Goal: Task Accomplishment & Management: Manage account settings

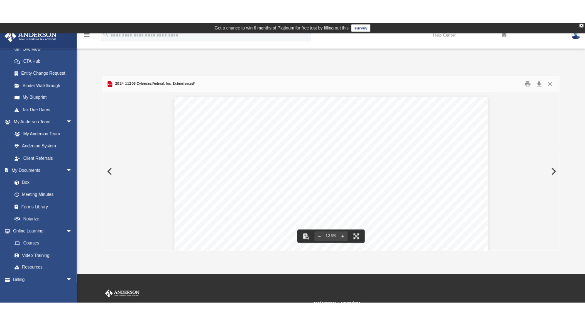
scroll to position [183, 612]
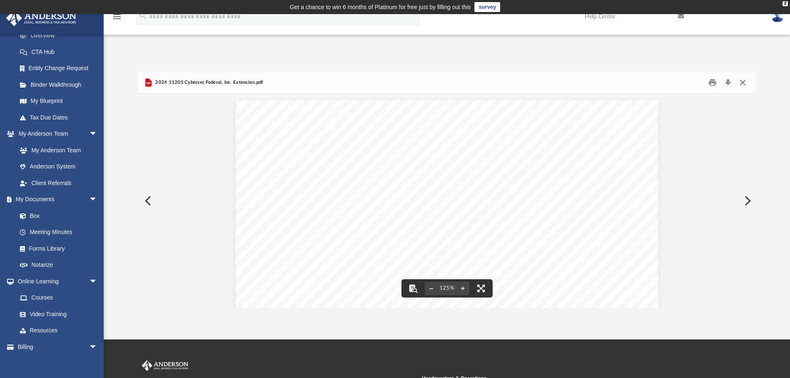
click at [744, 82] on button "Close" at bounding box center [743, 82] width 15 height 13
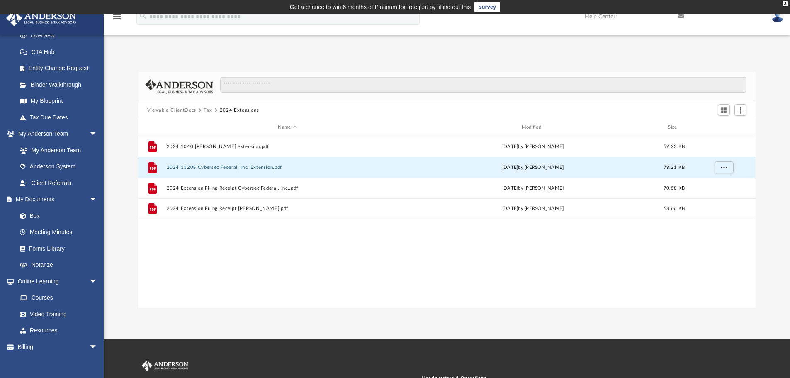
click at [208, 110] on button "Tax" at bounding box center [208, 110] width 8 height 7
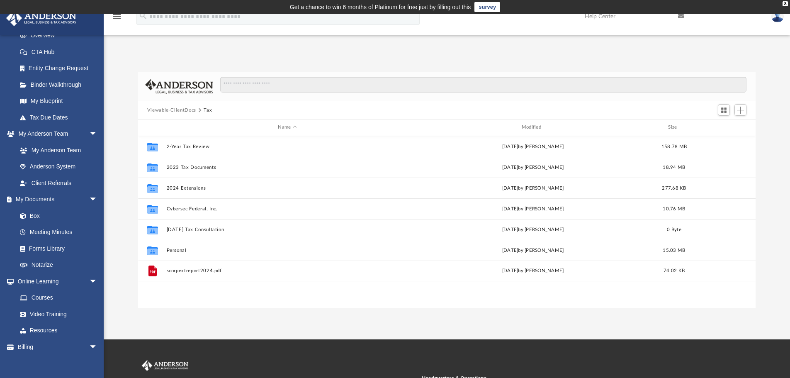
click at [188, 109] on button "Viewable-ClientDocs" at bounding box center [171, 110] width 49 height 7
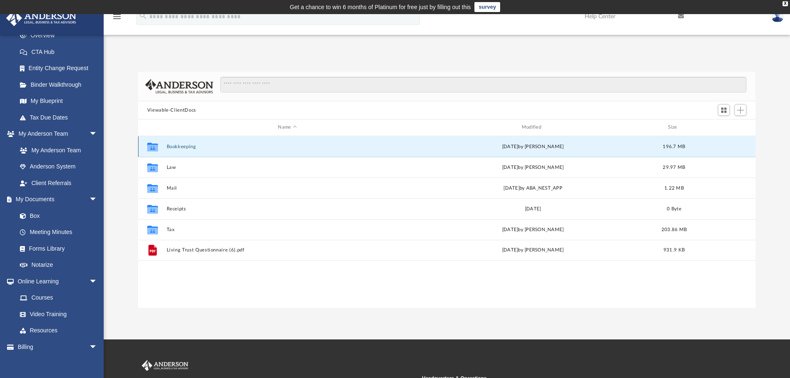
click at [191, 148] on button "Bookkeeping" at bounding box center [287, 146] width 242 height 5
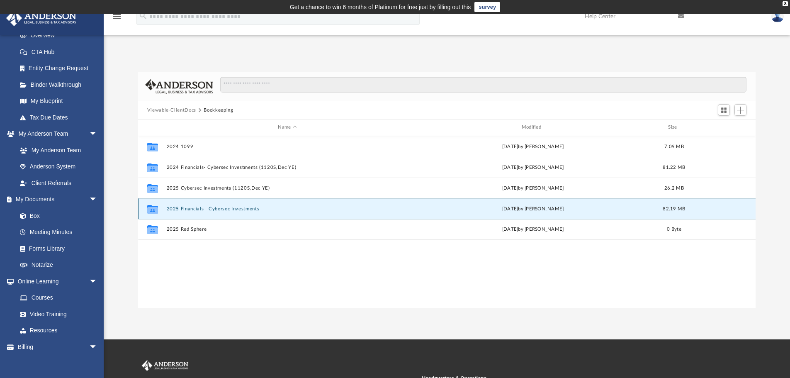
click at [220, 209] on button "2025 Financials - Cybersec Investments" at bounding box center [287, 208] width 242 height 5
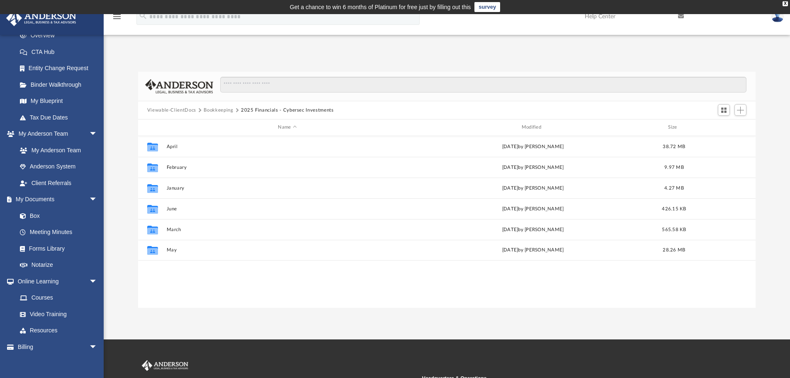
click at [224, 110] on button "Bookkeeping" at bounding box center [218, 110] width 29 height 7
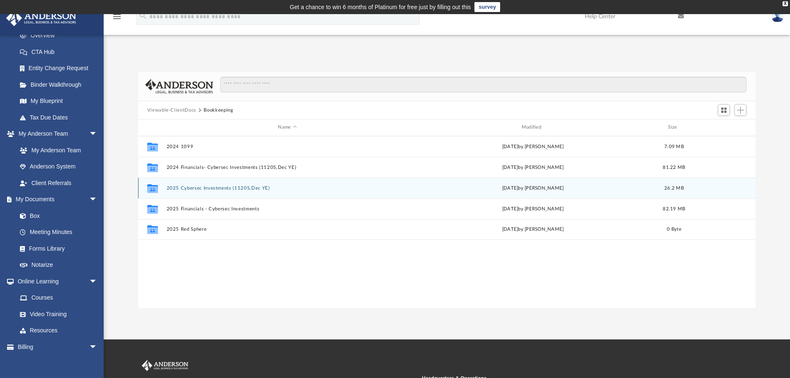
click at [193, 188] on button "2025 Cybersec Investments (1120S,Dec YE)" at bounding box center [287, 187] width 242 height 5
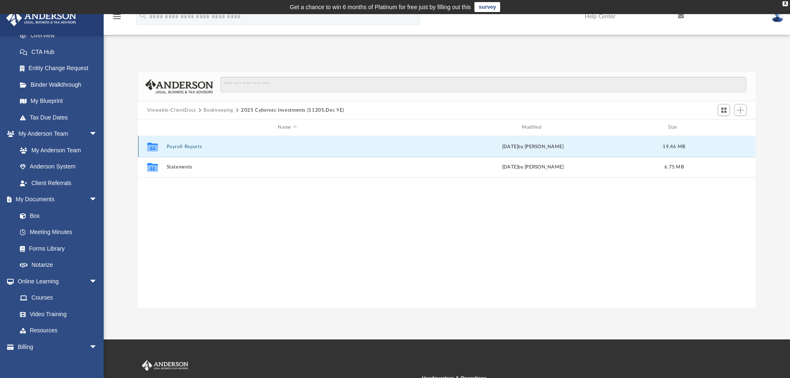
click at [189, 145] on button "Payroll Reports" at bounding box center [287, 146] width 242 height 5
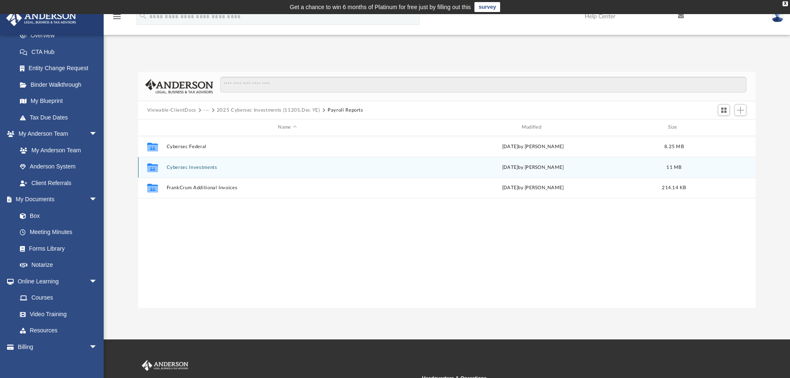
click at [208, 166] on button "Cybersec Investments" at bounding box center [287, 167] width 242 height 5
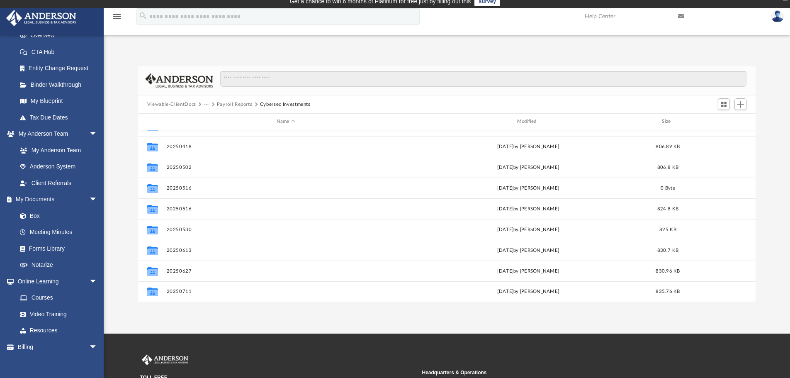
scroll to position [0, 0]
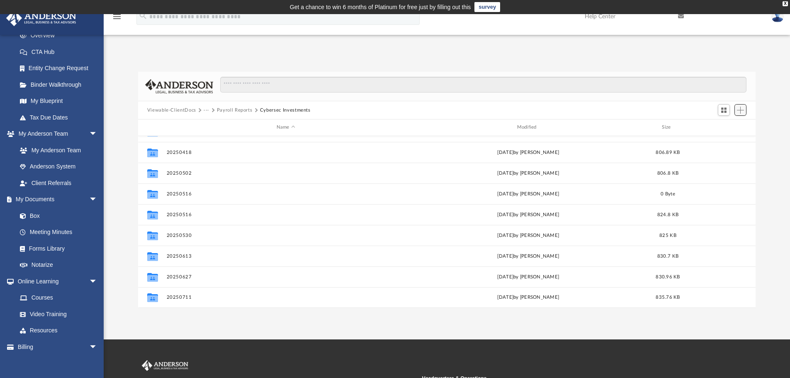
click at [738, 111] on span "Add" at bounding box center [740, 110] width 7 height 7
click at [752, 107] on div "Viewable-ClientDocs ··· Payroll Reports Cybersec Investments" at bounding box center [447, 110] width 618 height 18
click at [742, 112] on span "Add" at bounding box center [740, 110] width 7 height 7
click at [729, 142] on li "New Folder" at bounding box center [729, 139] width 27 height 9
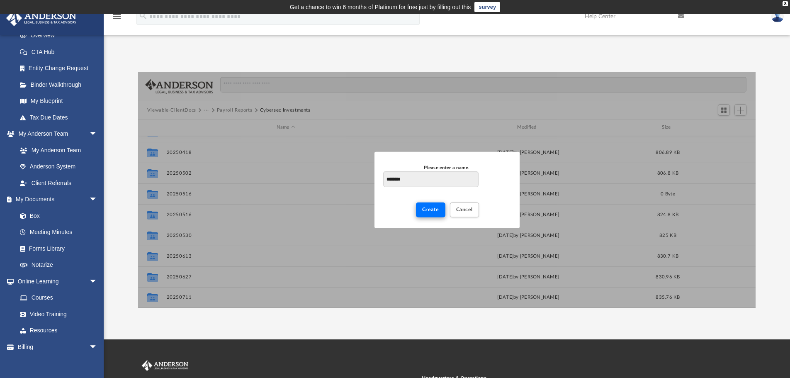
type input "********"
click at [432, 210] on span "Create" at bounding box center [430, 209] width 17 height 5
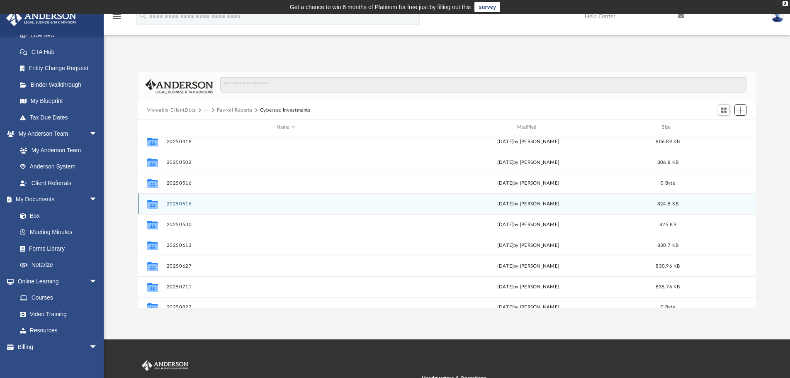
scroll to position [160, 0]
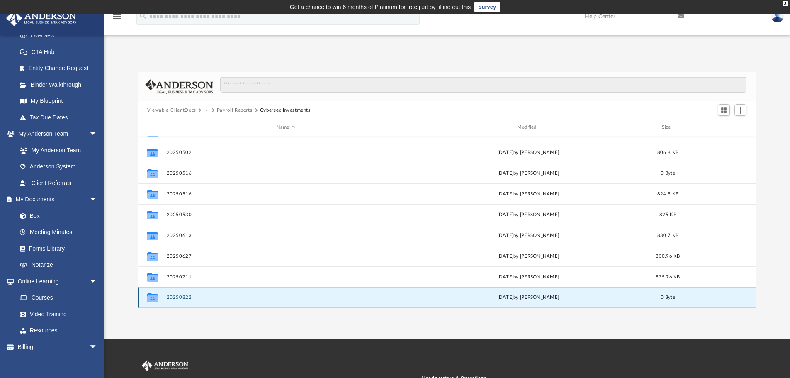
click at [182, 298] on button "20250822" at bounding box center [285, 297] width 239 height 5
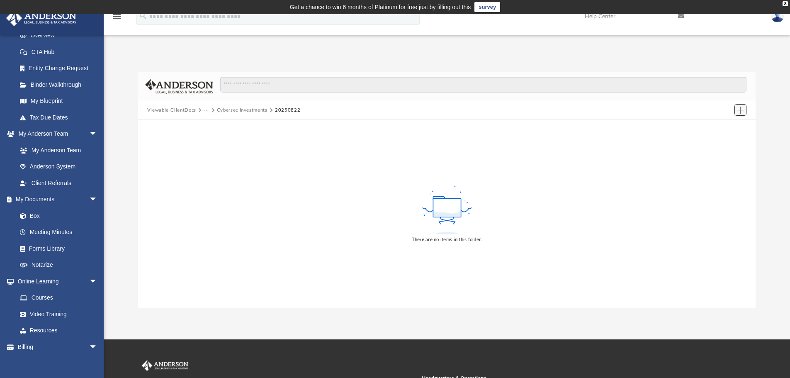
click at [739, 111] on span "Add" at bounding box center [740, 110] width 7 height 7
click at [727, 127] on li "Upload" at bounding box center [729, 126] width 27 height 9
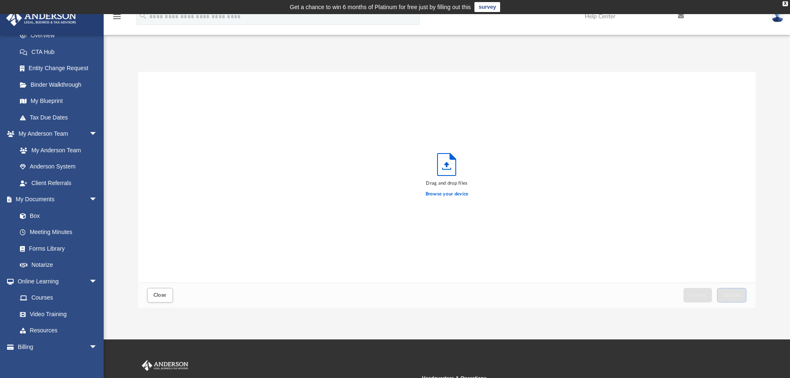
scroll to position [204, 612]
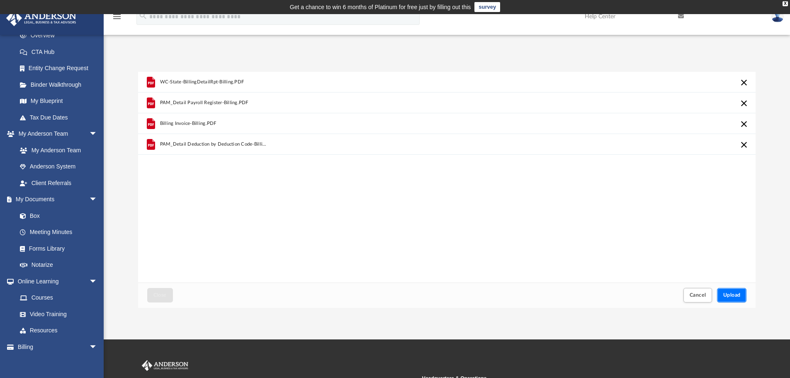
click at [726, 298] on button "Upload" at bounding box center [732, 295] width 30 height 15
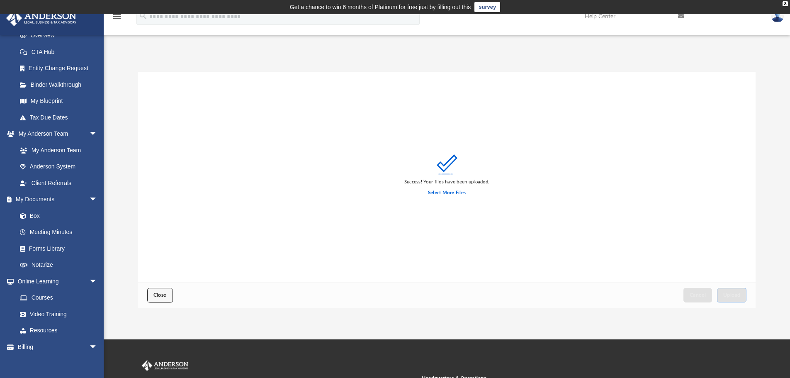
click at [163, 291] on button "Close" at bounding box center [160, 295] width 26 height 15
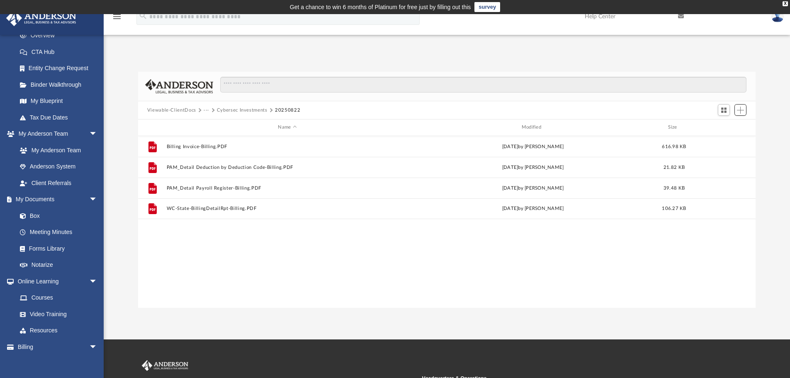
scroll to position [183, 612]
click at [248, 110] on button "Cybersec Investments" at bounding box center [242, 110] width 51 height 7
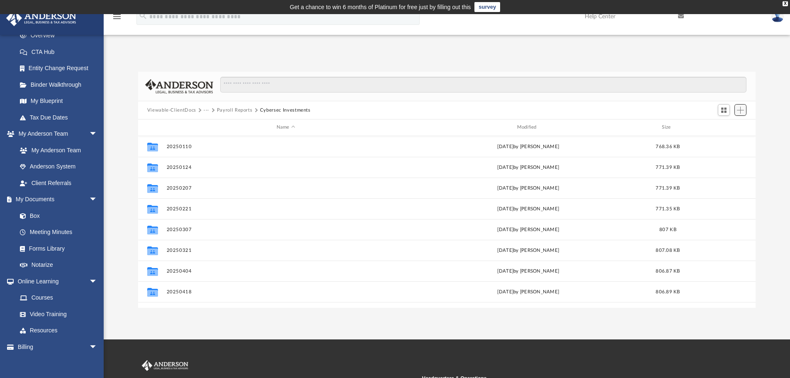
click at [739, 109] on span "Add" at bounding box center [740, 110] width 7 height 7
click at [725, 143] on li "New Folder" at bounding box center [729, 139] width 27 height 9
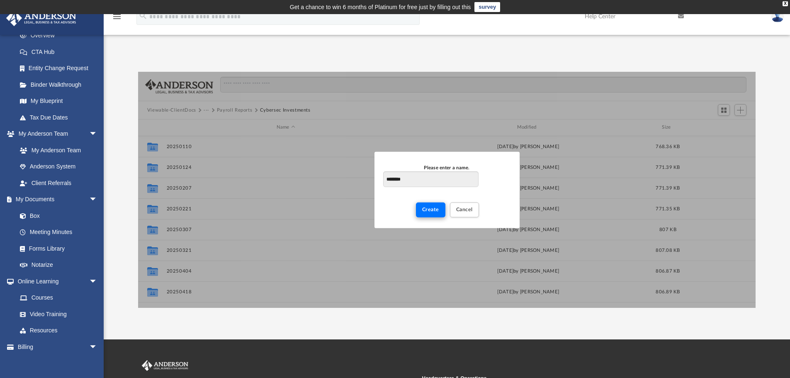
type input "********"
click at [431, 210] on span "Create" at bounding box center [430, 209] width 17 height 5
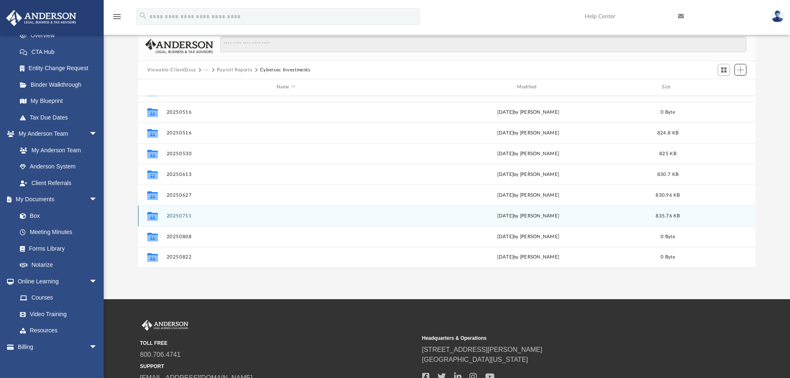
scroll to position [83, 0]
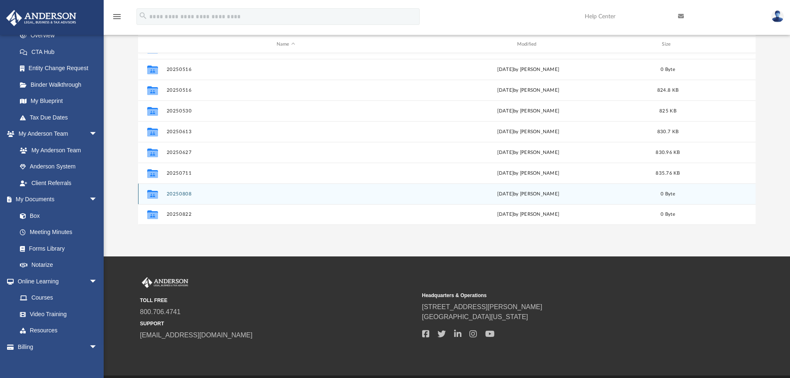
click at [180, 196] on button "20250808" at bounding box center [285, 193] width 239 height 5
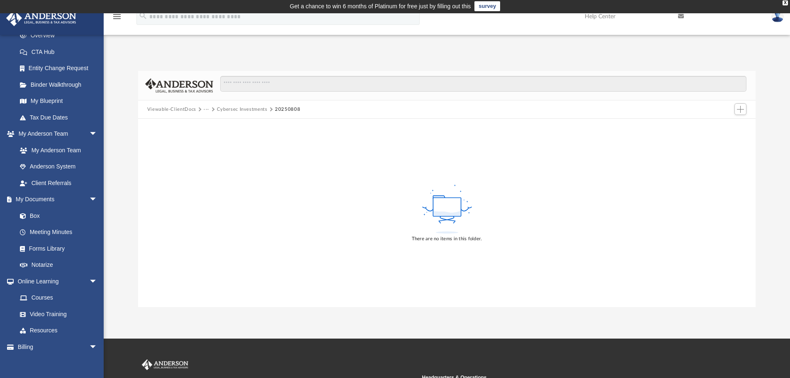
scroll to position [0, 0]
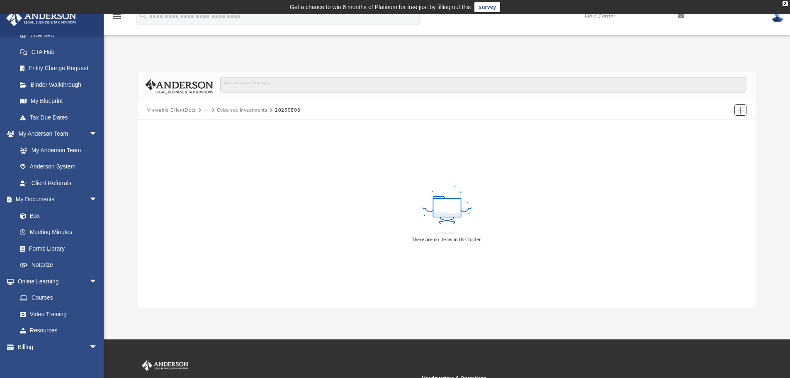
click at [739, 110] on span "Add" at bounding box center [740, 110] width 7 height 7
click at [728, 128] on li "Upload" at bounding box center [729, 126] width 27 height 9
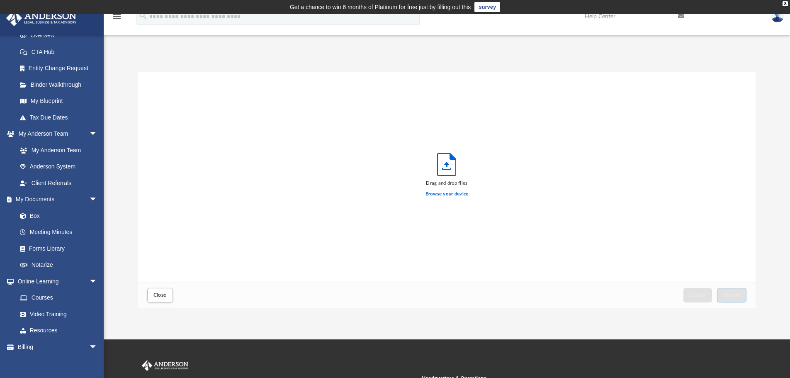
scroll to position [204, 612]
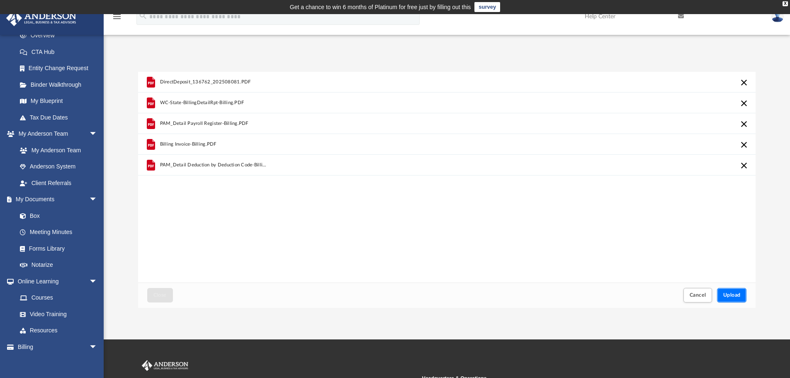
click at [737, 291] on button "Upload" at bounding box center [732, 295] width 30 height 15
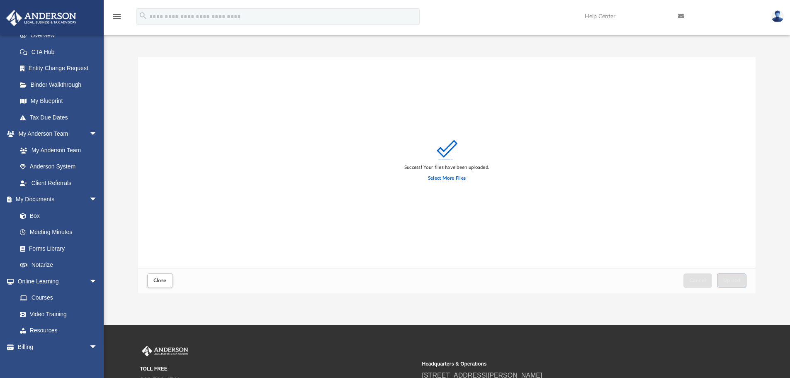
scroll to position [0, 0]
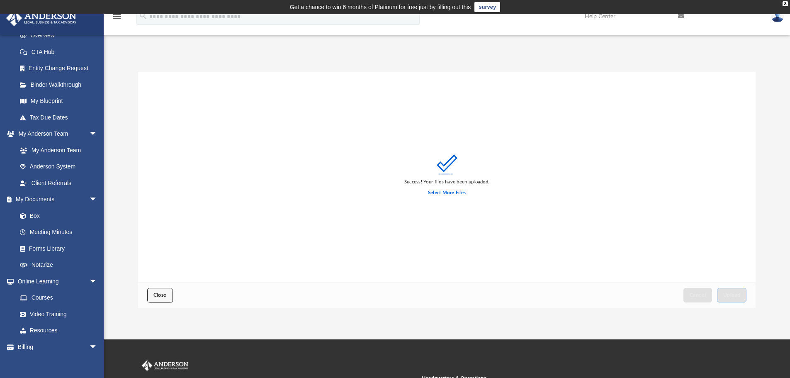
click at [168, 291] on button "Close" at bounding box center [160, 295] width 26 height 15
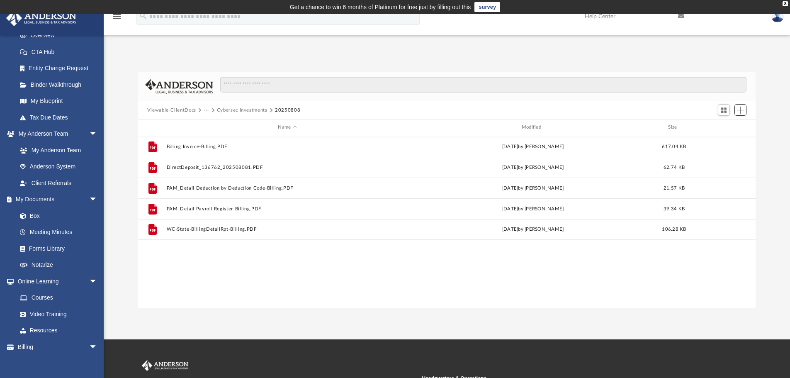
scroll to position [183, 612]
click at [246, 110] on button "Cybersec Investments" at bounding box center [242, 110] width 51 height 7
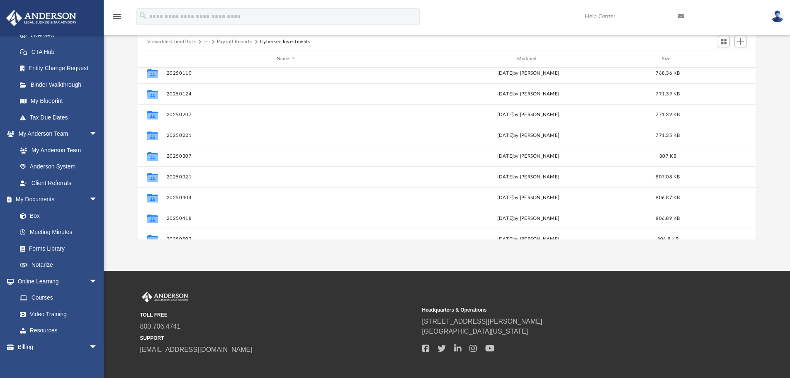
scroll to position [0, 0]
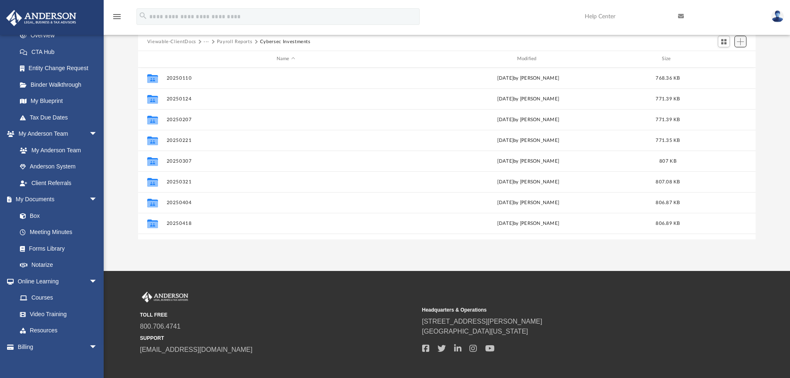
click at [741, 39] on span "Add" at bounding box center [740, 41] width 7 height 7
click at [729, 72] on li "New Folder" at bounding box center [729, 71] width 27 height 9
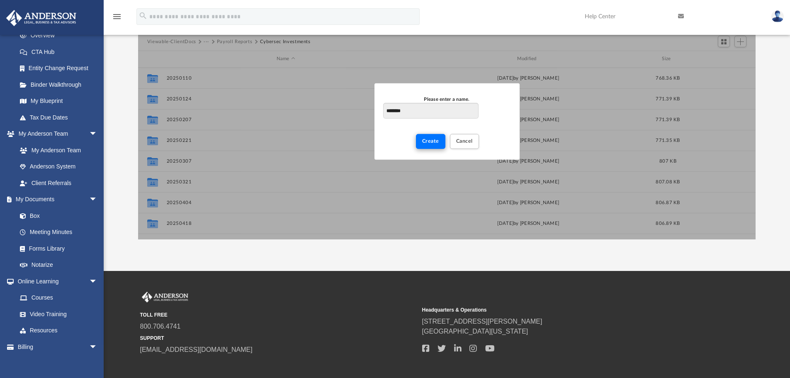
type input "********"
click at [432, 142] on span "Create" at bounding box center [430, 141] width 17 height 5
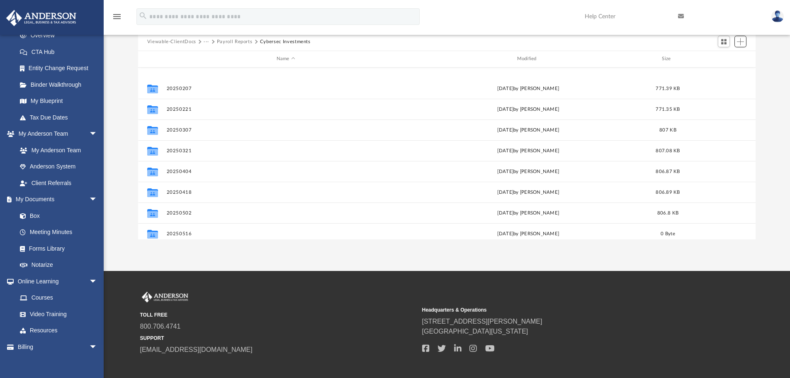
scroll to position [202, 0]
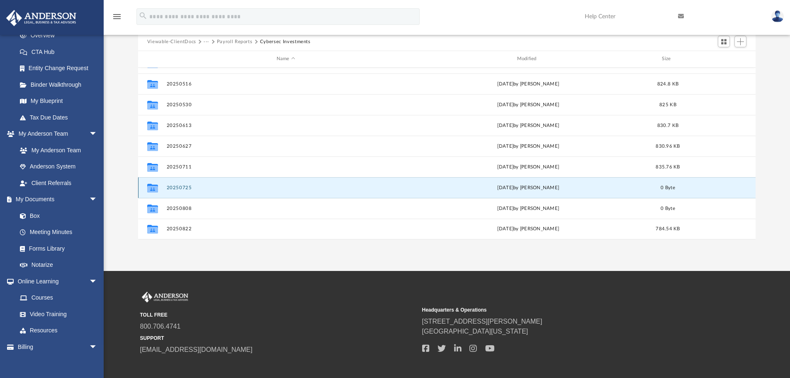
click at [187, 188] on button "20250725" at bounding box center [285, 187] width 239 height 5
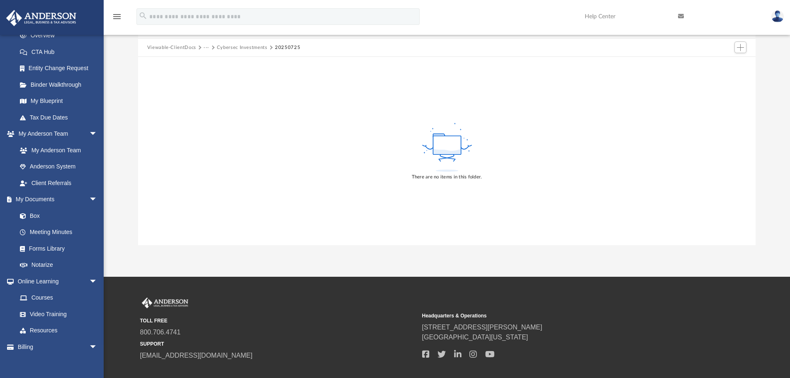
scroll to position [0, 0]
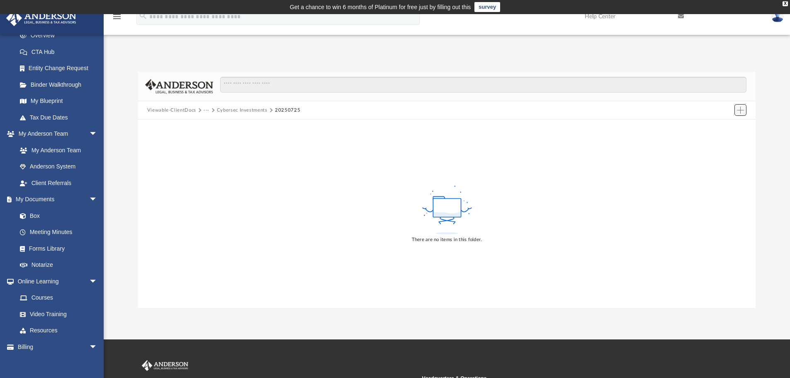
click at [741, 113] on span "Add" at bounding box center [740, 110] width 7 height 7
click at [727, 126] on li "Upload" at bounding box center [729, 126] width 27 height 9
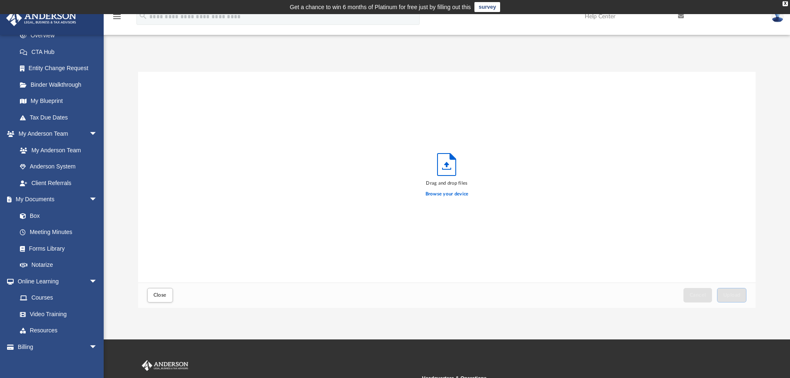
scroll to position [204, 612]
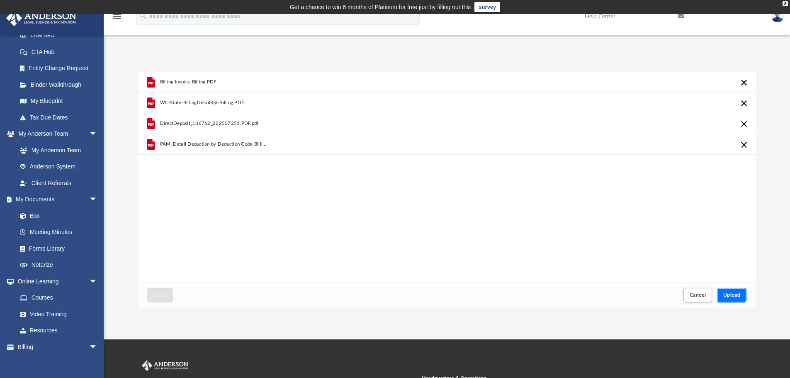
click at [734, 295] on span "Upload" at bounding box center [732, 295] width 17 height 5
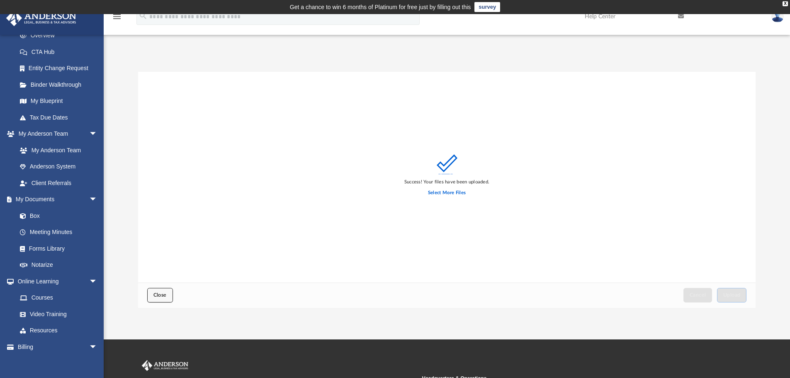
click at [167, 294] on button "Close" at bounding box center [160, 295] width 26 height 15
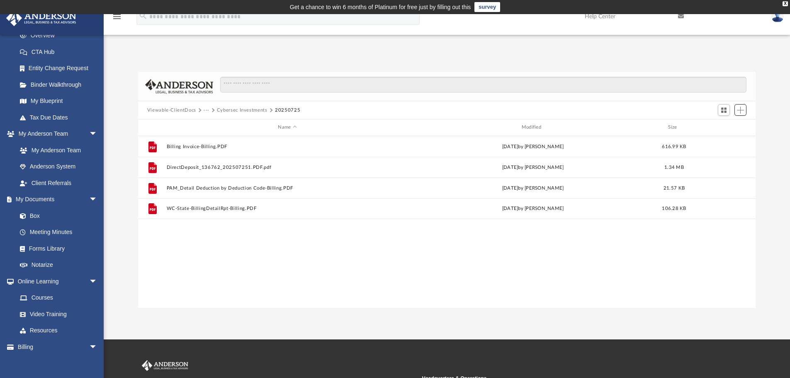
scroll to position [183, 612]
click at [254, 111] on button "Cybersec Investments" at bounding box center [242, 110] width 51 height 7
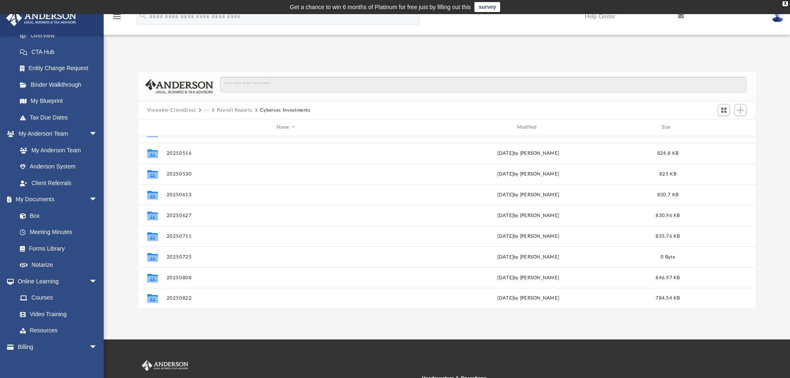
scroll to position [202, 0]
click at [233, 109] on button "Payroll Reports" at bounding box center [235, 110] width 36 height 7
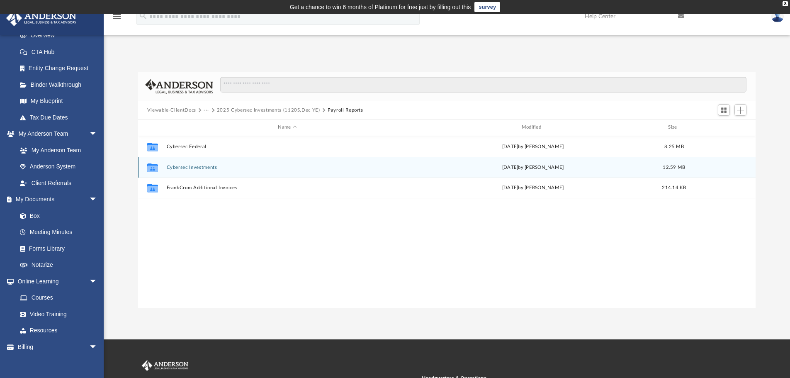
scroll to position [0, 0]
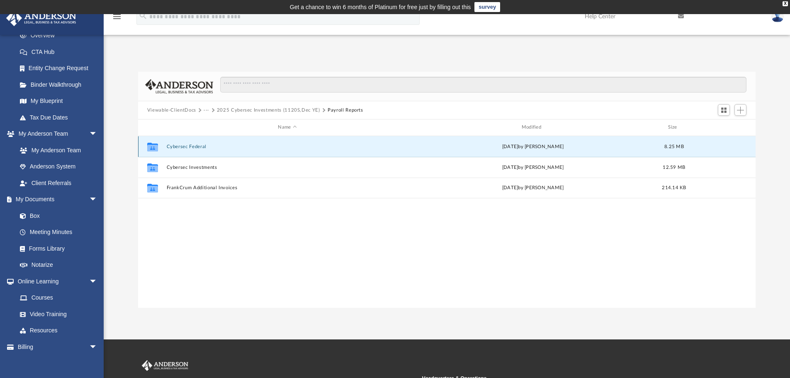
click at [193, 148] on button "Cybersec Federal" at bounding box center [287, 146] width 242 height 5
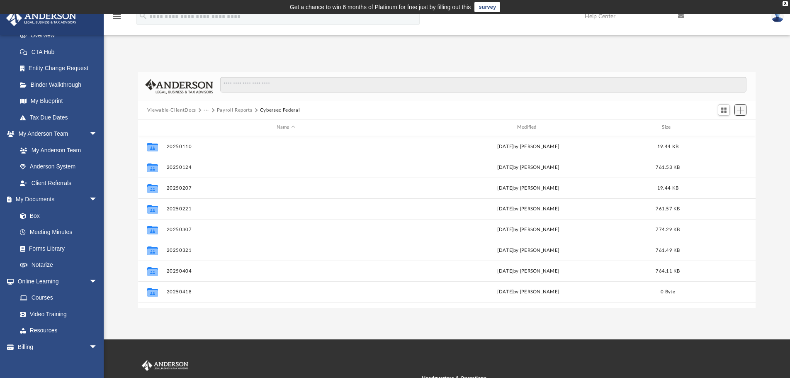
click at [746, 107] on button "Add" at bounding box center [741, 110] width 12 height 12
click at [724, 139] on li "New Folder" at bounding box center [729, 139] width 27 height 9
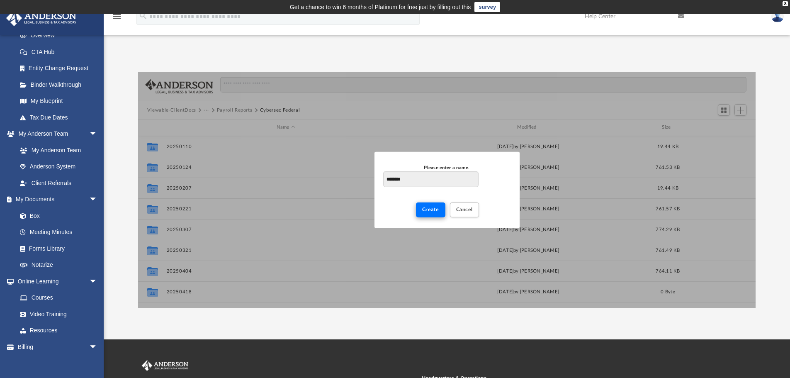
type input "********"
click at [427, 212] on span "Create" at bounding box center [430, 209] width 17 height 5
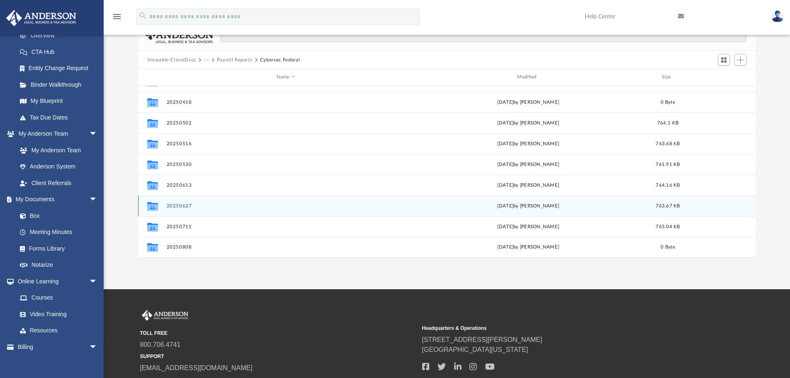
scroll to position [110, 0]
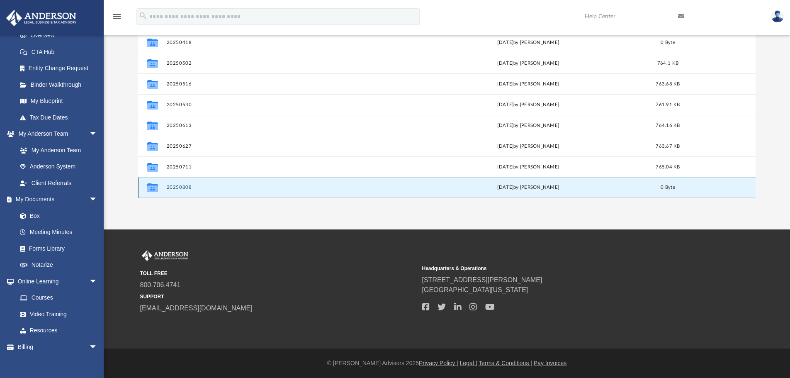
click at [188, 185] on button "20250808" at bounding box center [285, 187] width 239 height 5
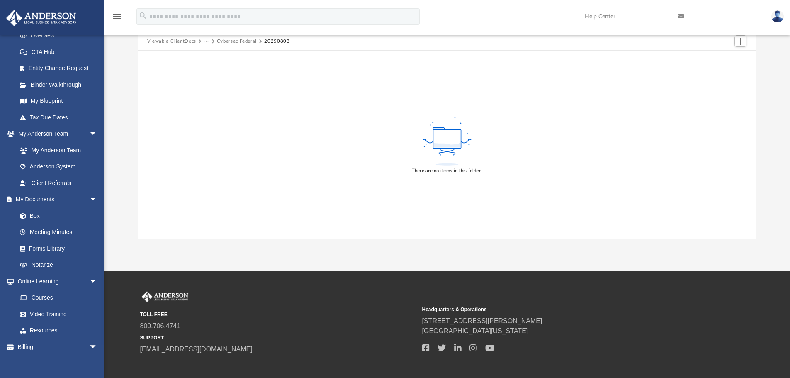
scroll to position [0, 0]
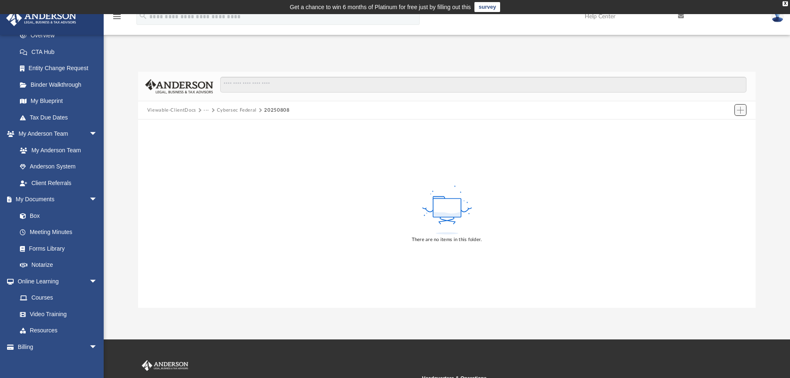
click at [743, 113] on span "Add" at bounding box center [740, 110] width 7 height 7
click at [728, 126] on li "Upload" at bounding box center [729, 126] width 27 height 9
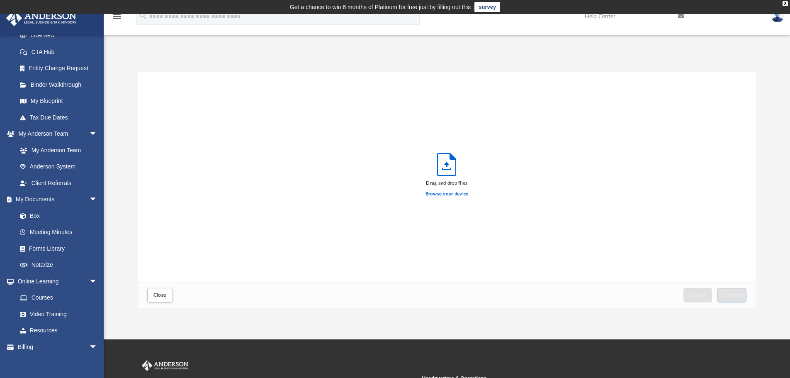
scroll to position [204, 612]
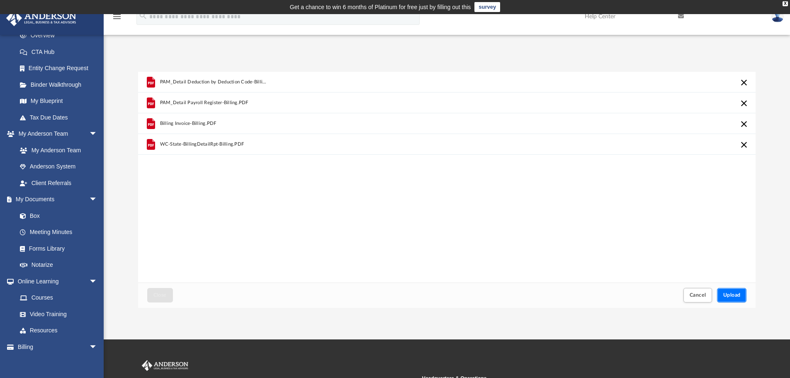
click at [739, 296] on span "Upload" at bounding box center [732, 295] width 17 height 5
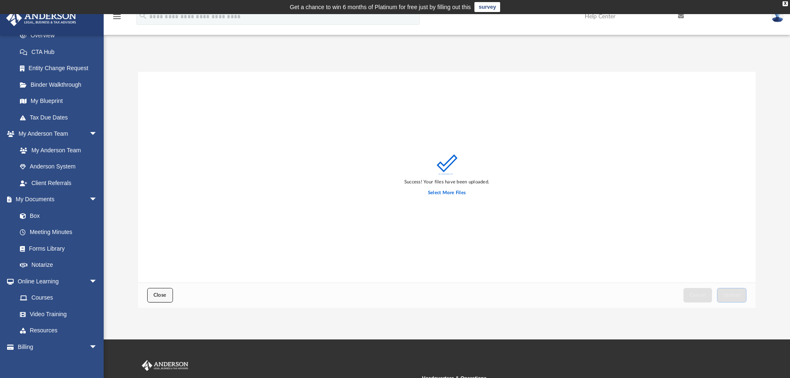
click at [165, 297] on span "Close" at bounding box center [160, 295] width 13 height 5
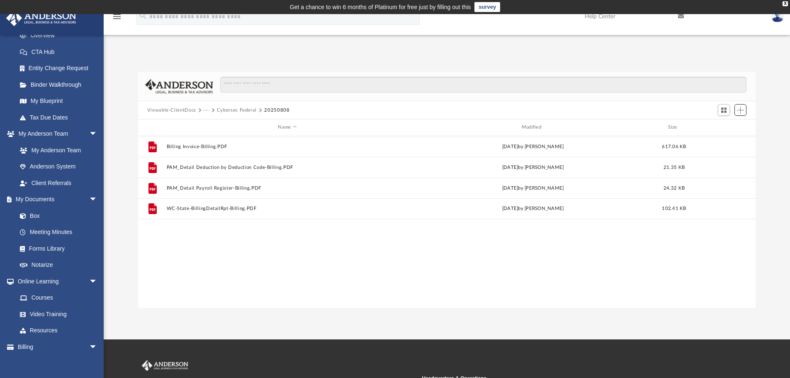
scroll to position [183, 612]
click at [249, 112] on button "Cybersec Federal" at bounding box center [237, 110] width 40 height 7
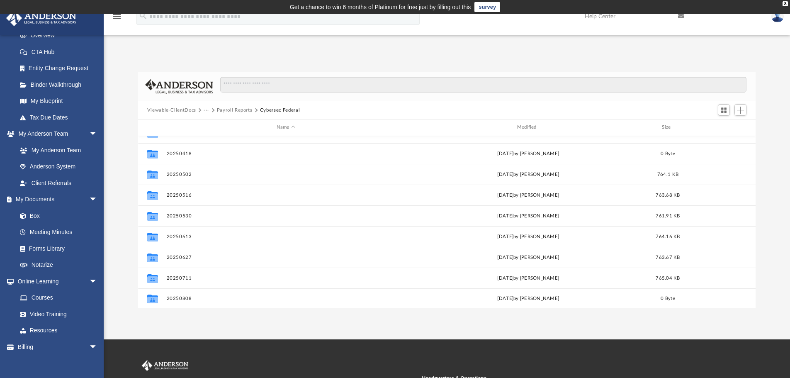
scroll to position [139, 0]
click at [743, 110] on span "Add" at bounding box center [740, 110] width 7 height 7
click at [725, 143] on li "New Folder" at bounding box center [729, 139] width 27 height 9
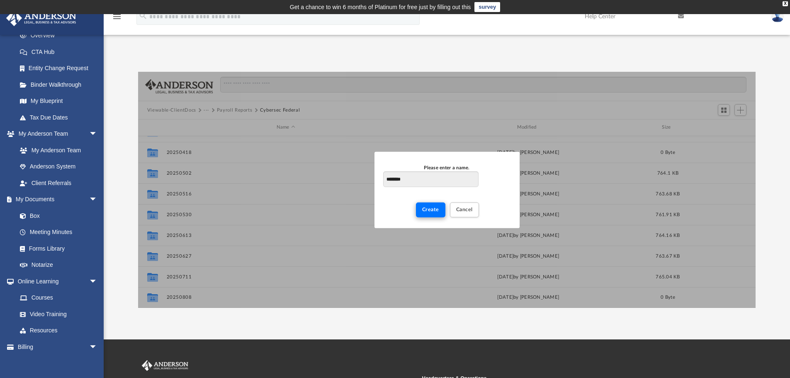
type input "********"
click at [430, 212] on span "Create" at bounding box center [430, 209] width 17 height 5
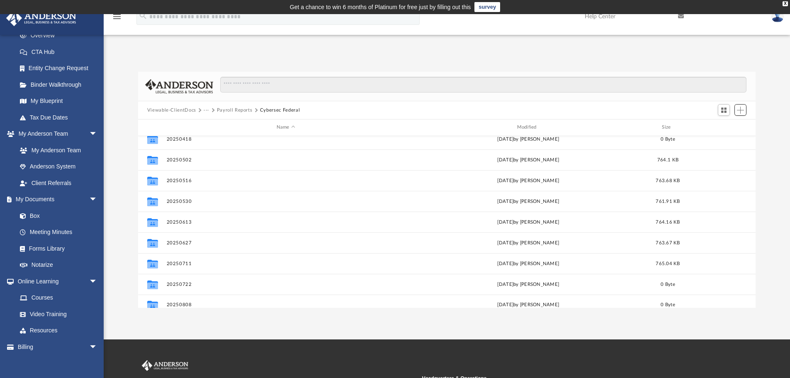
scroll to position [160, 0]
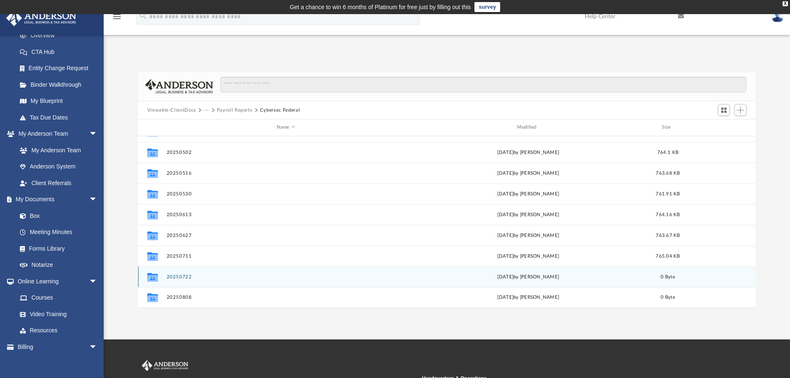
click at [180, 276] on button "20250722" at bounding box center [285, 276] width 239 height 5
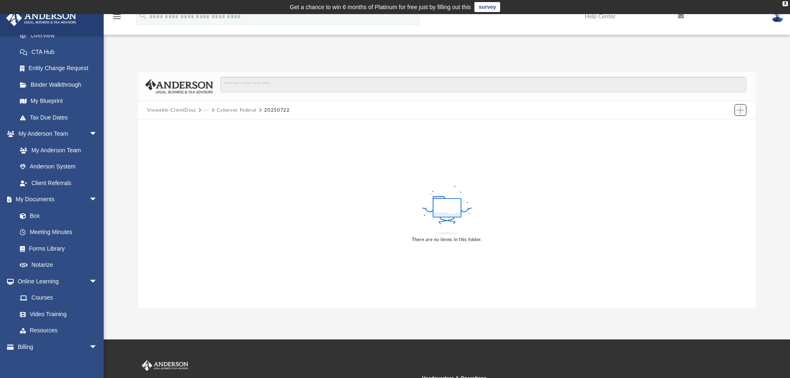
click at [740, 110] on span "Add" at bounding box center [740, 110] width 7 height 7
click at [727, 127] on li "Upload" at bounding box center [729, 126] width 27 height 9
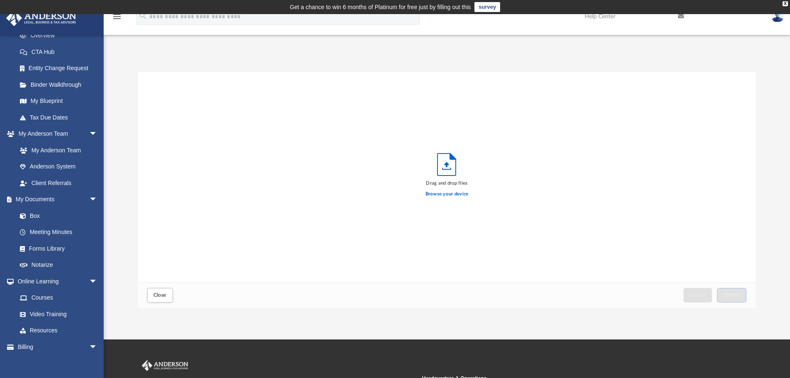
scroll to position [204, 612]
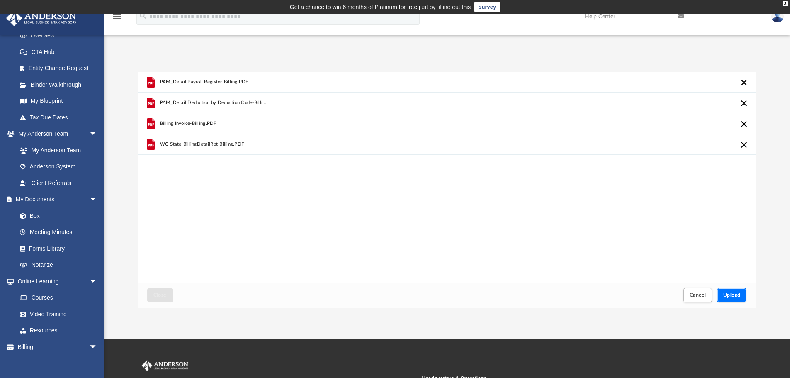
click at [741, 295] on button "Upload" at bounding box center [732, 295] width 30 height 15
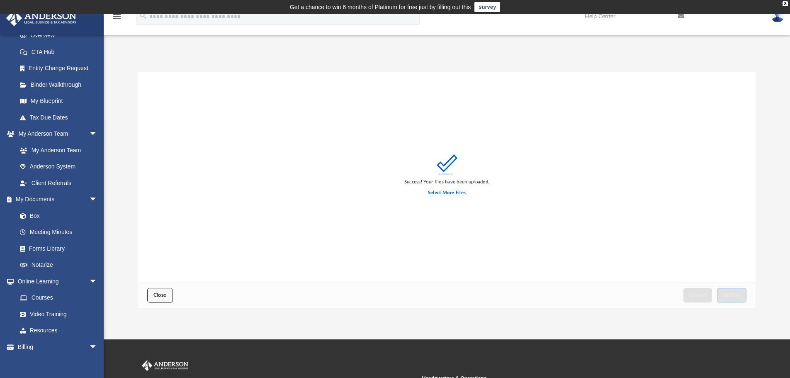
click at [170, 302] on button "Close" at bounding box center [160, 295] width 26 height 15
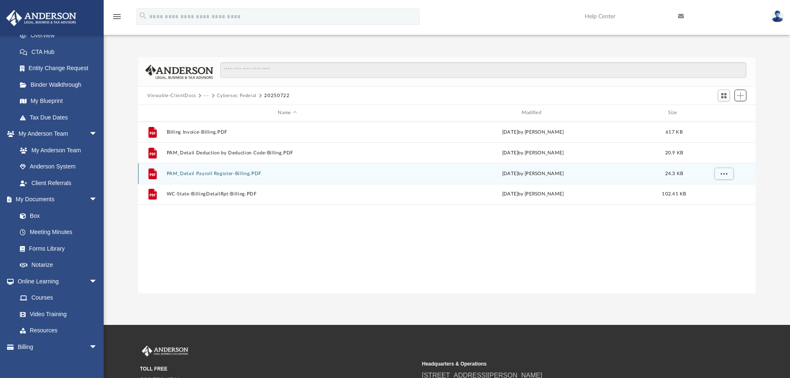
scroll to position [0, 0]
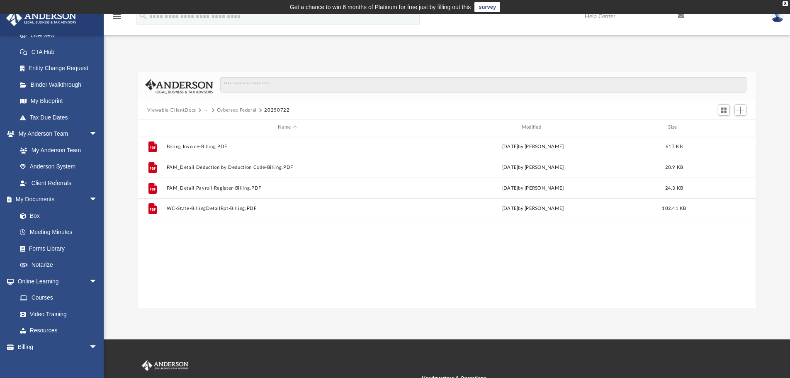
click at [235, 109] on button "Cybersec Federal" at bounding box center [237, 110] width 40 height 7
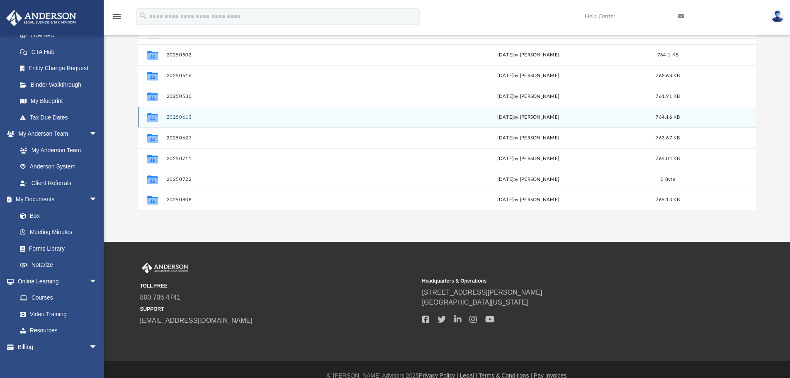
scroll to position [110, 0]
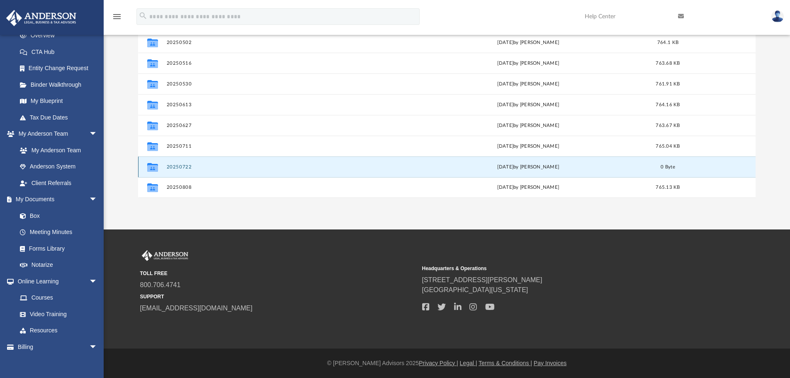
click at [179, 167] on button "20250722" at bounding box center [285, 166] width 239 height 5
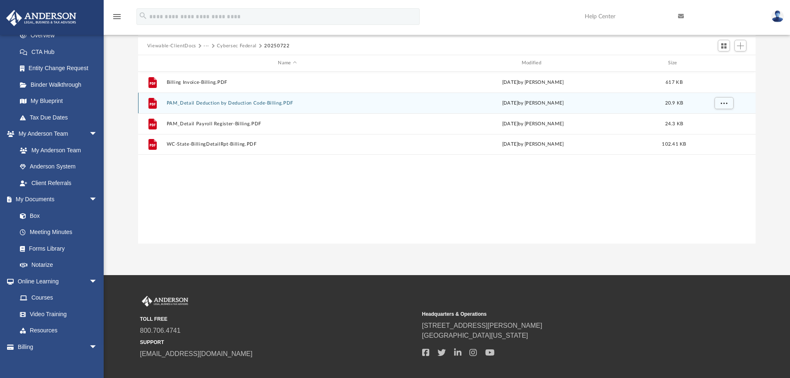
scroll to position [0, 0]
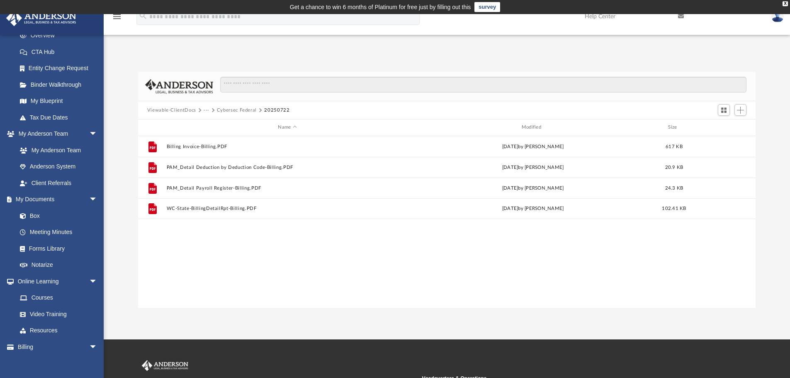
click at [239, 110] on button "Cybersec Federal" at bounding box center [237, 110] width 40 height 7
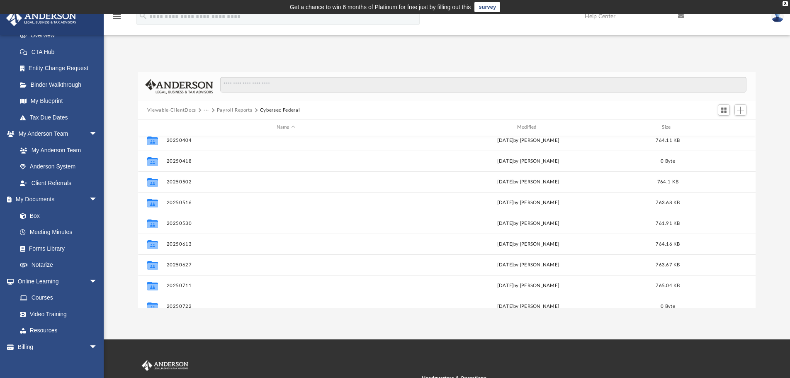
scroll to position [160, 0]
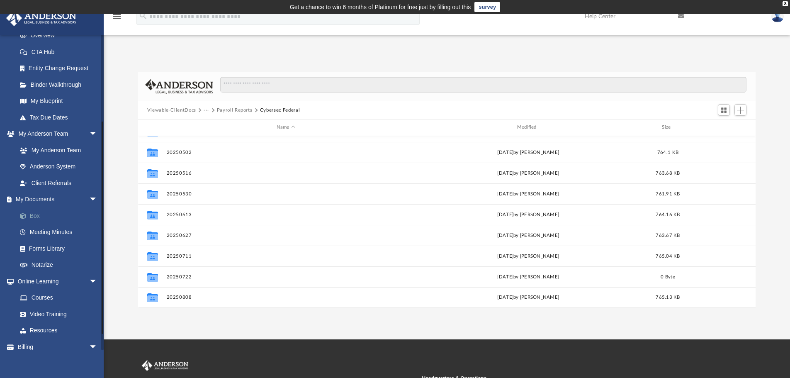
click at [40, 215] on link "Box" at bounding box center [61, 215] width 98 height 17
click at [31, 212] on link "Box" at bounding box center [61, 215] width 98 height 17
click at [58, 233] on link "Meeting Minutes" at bounding box center [61, 232] width 98 height 17
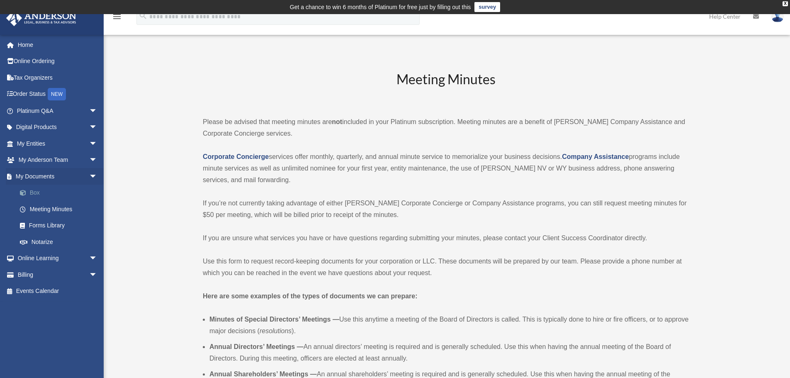
click at [33, 192] on link "Box" at bounding box center [61, 193] width 98 height 17
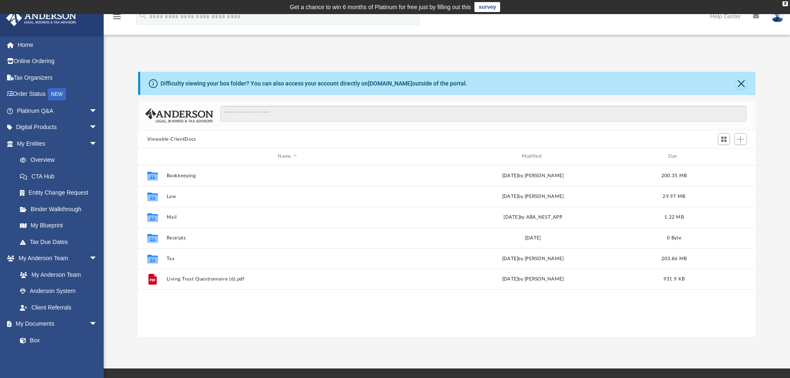
scroll to position [183, 612]
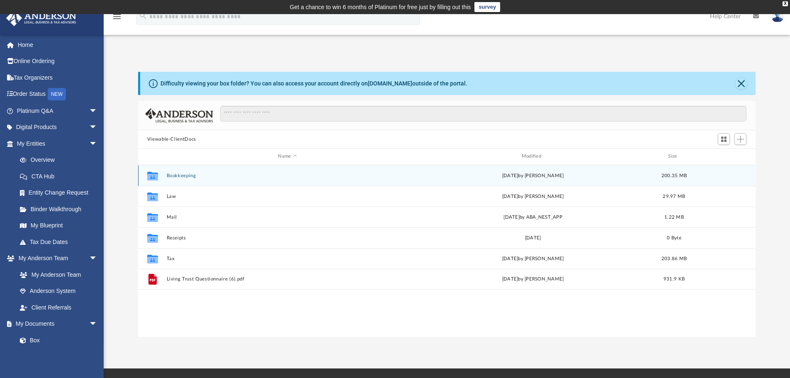
click at [176, 176] on button "Bookkeeping" at bounding box center [287, 175] width 242 height 5
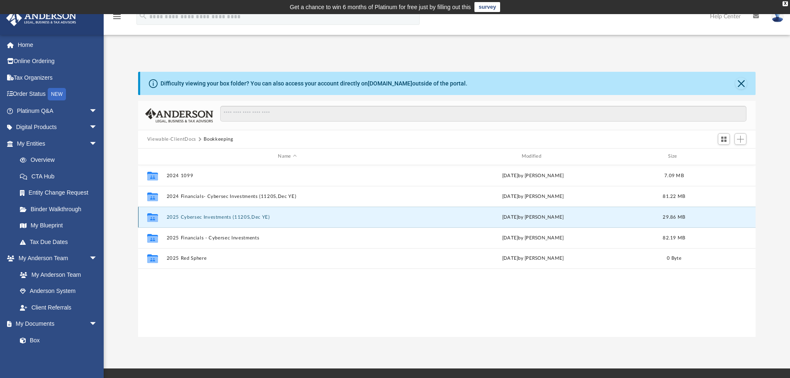
click at [213, 219] on button "2025 Cybersec Investments (1120S,Dec YE)" at bounding box center [287, 217] width 242 height 5
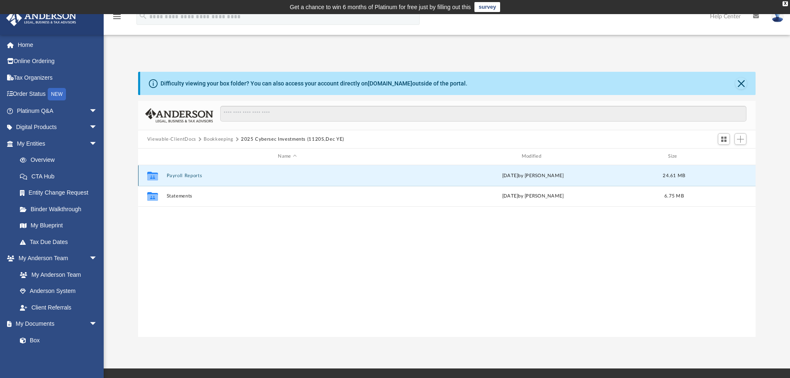
click at [190, 175] on button "Payroll Reports" at bounding box center [287, 175] width 242 height 5
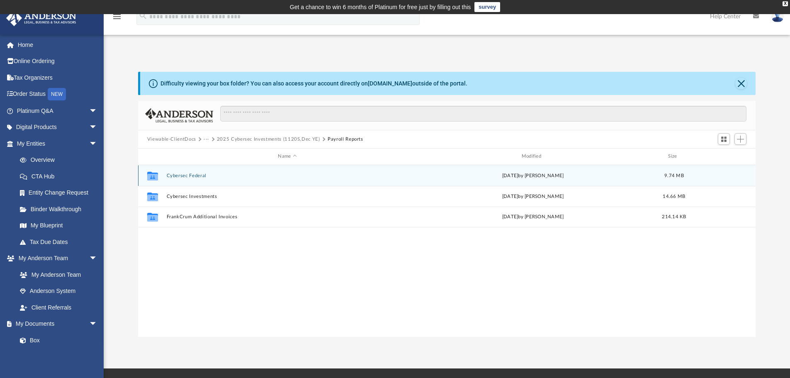
click at [193, 174] on button "Cybersec Federal" at bounding box center [287, 175] width 242 height 5
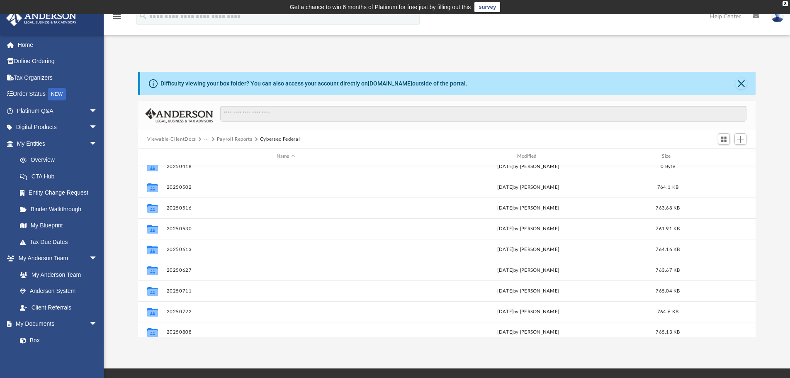
scroll to position [160, 0]
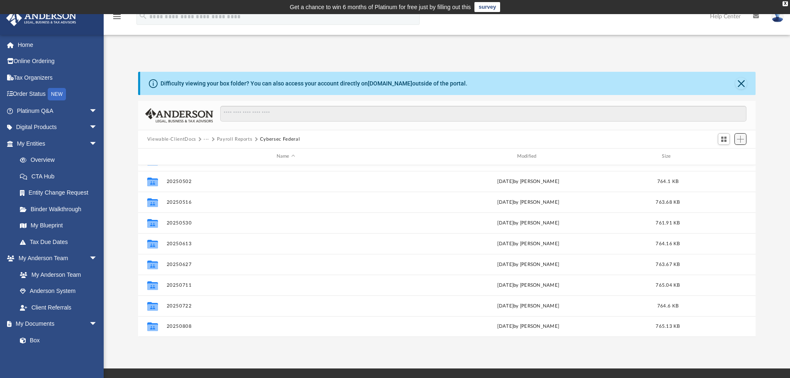
click at [739, 141] on span "Add" at bounding box center [740, 139] width 7 height 7
click at [726, 167] on li "New Folder" at bounding box center [729, 168] width 27 height 9
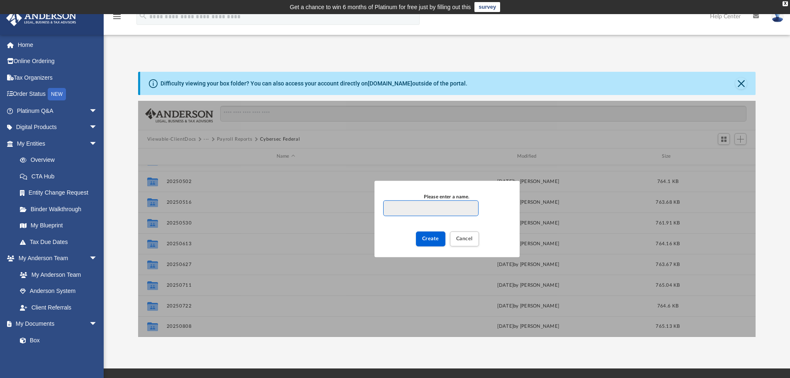
click at [408, 204] on input "Please enter a name." at bounding box center [430, 208] width 95 height 16
type input "********"
click at [429, 237] on span "Create" at bounding box center [430, 238] width 17 height 5
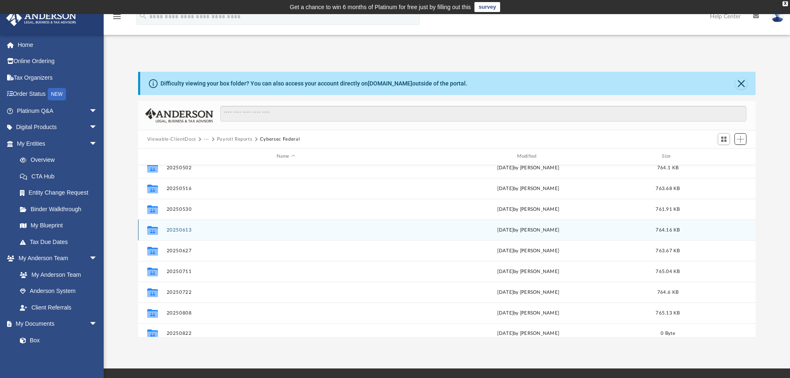
scroll to position [181, 0]
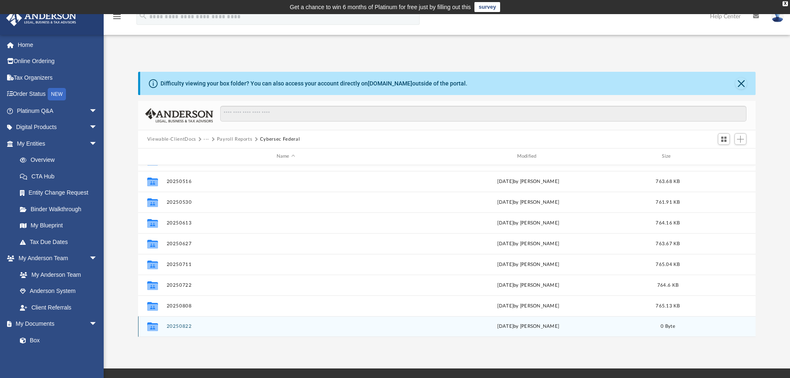
click at [185, 328] on button "20250822" at bounding box center [285, 326] width 239 height 5
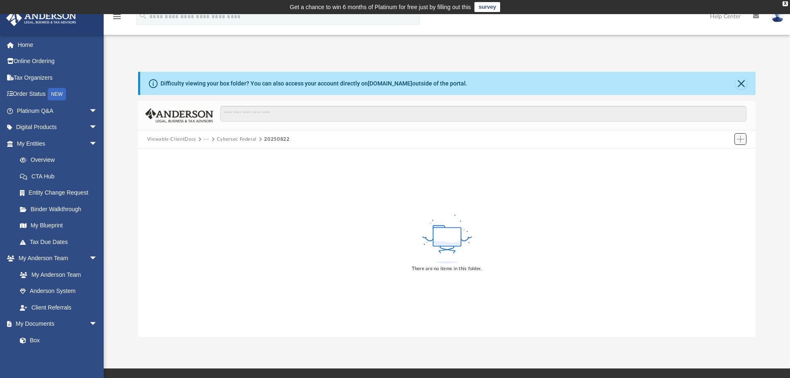
click at [741, 137] on span "Add" at bounding box center [740, 139] width 7 height 7
click at [727, 156] on li "Upload" at bounding box center [729, 155] width 27 height 9
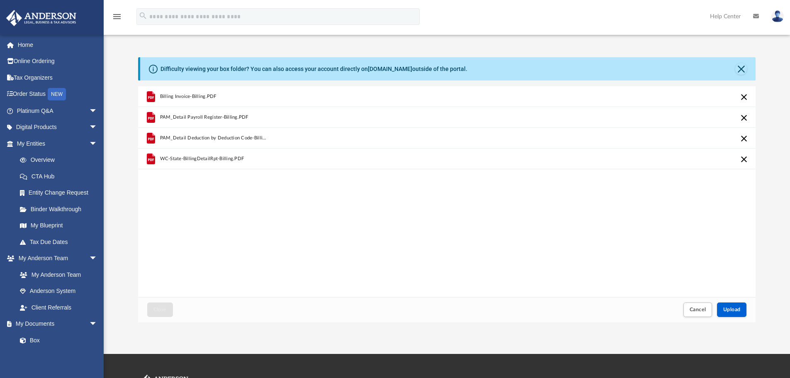
scroll to position [0, 0]
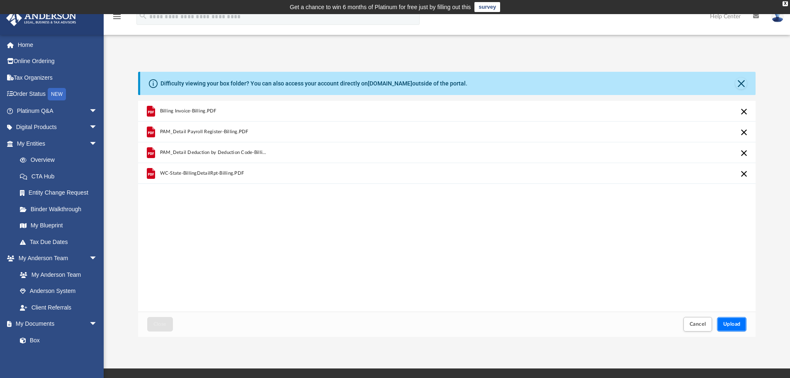
click at [728, 321] on button "Upload" at bounding box center [732, 324] width 30 height 15
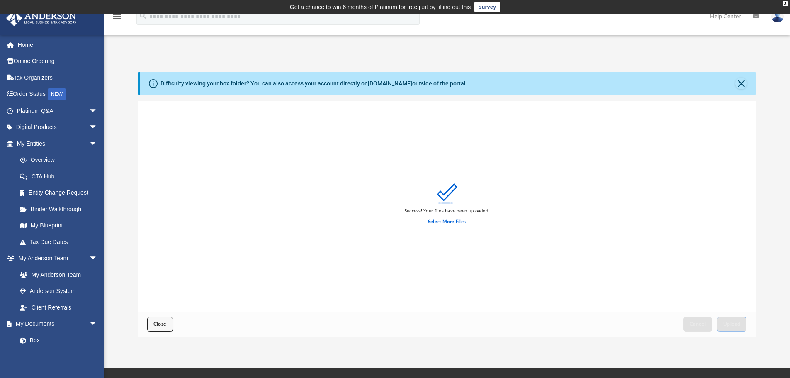
click at [161, 325] on span "Close" at bounding box center [160, 324] width 13 height 5
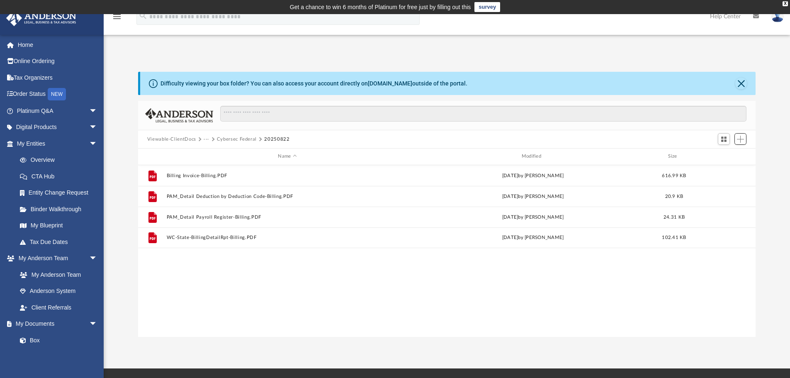
scroll to position [183, 612]
click at [233, 137] on button "Cybersec Federal" at bounding box center [237, 139] width 40 height 7
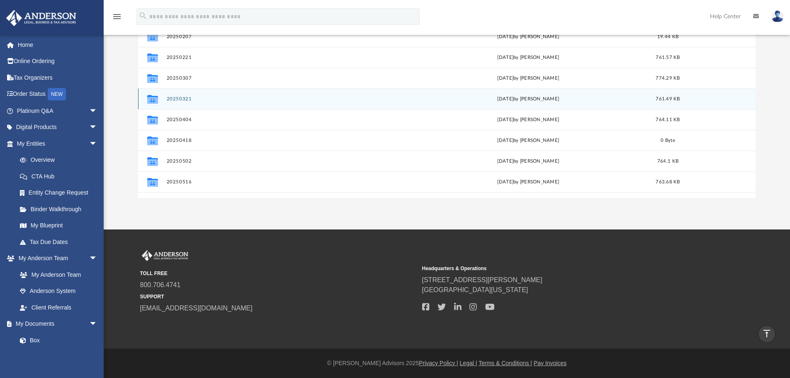
scroll to position [83, 0]
click at [174, 98] on button "20250418" at bounding box center [285, 98] width 239 height 5
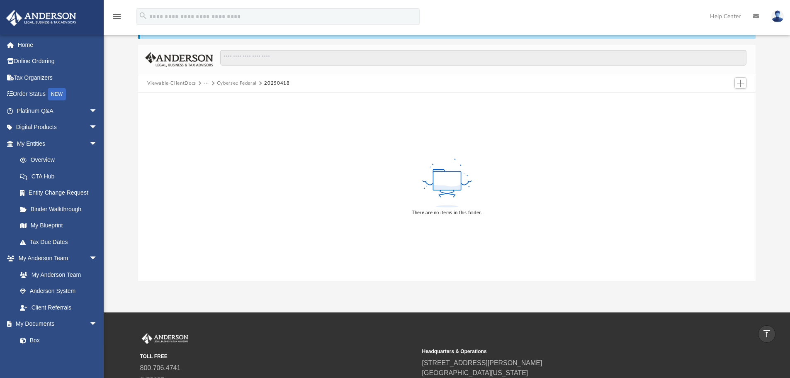
scroll to position [0, 0]
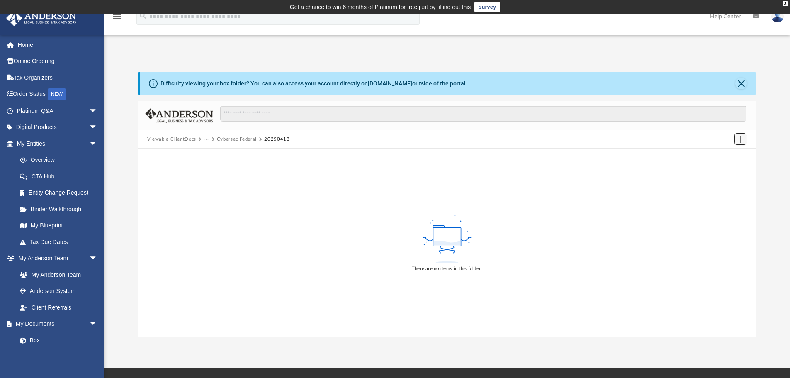
click at [745, 140] on button "Add" at bounding box center [741, 139] width 12 height 12
click at [727, 154] on li "Upload" at bounding box center [729, 155] width 27 height 9
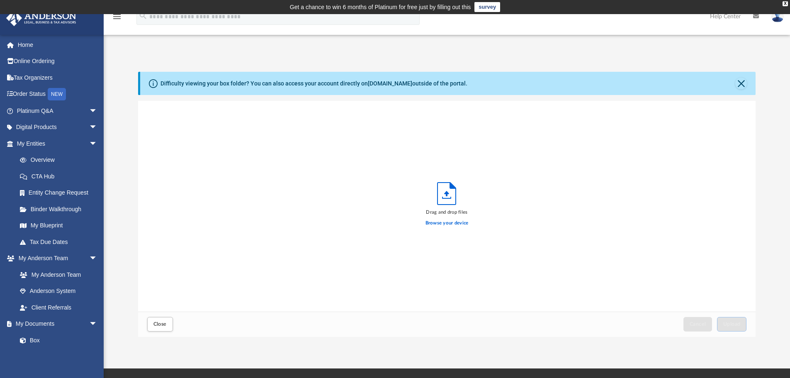
scroll to position [204, 612]
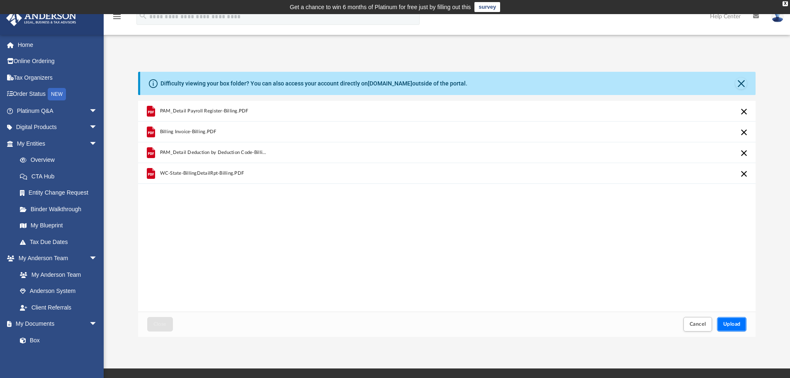
click at [732, 324] on span "Upload" at bounding box center [732, 324] width 17 height 5
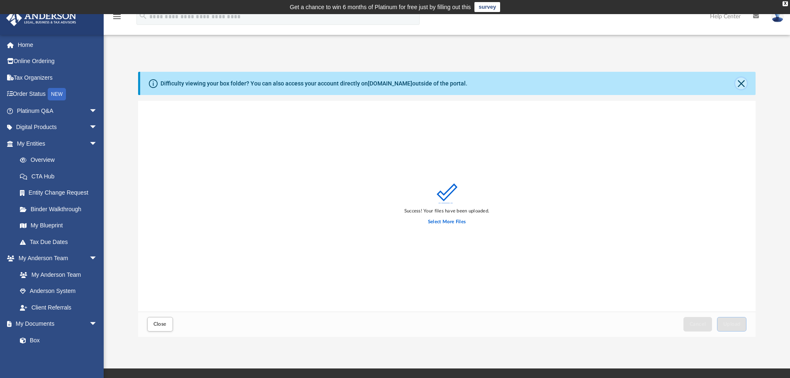
click at [743, 84] on button "Close" at bounding box center [742, 84] width 12 height 12
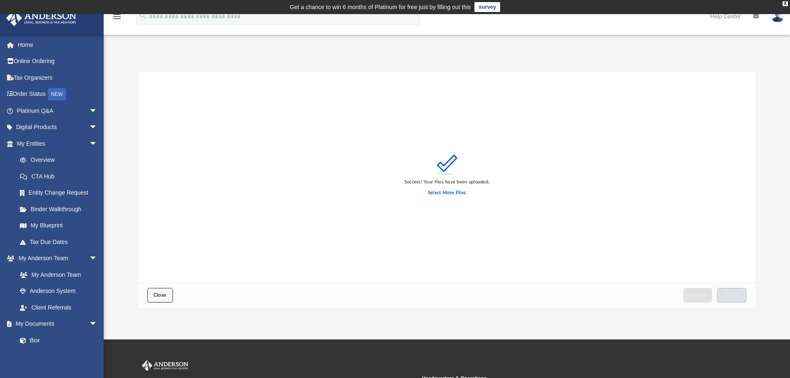
click at [153, 295] on button "Close" at bounding box center [160, 295] width 26 height 15
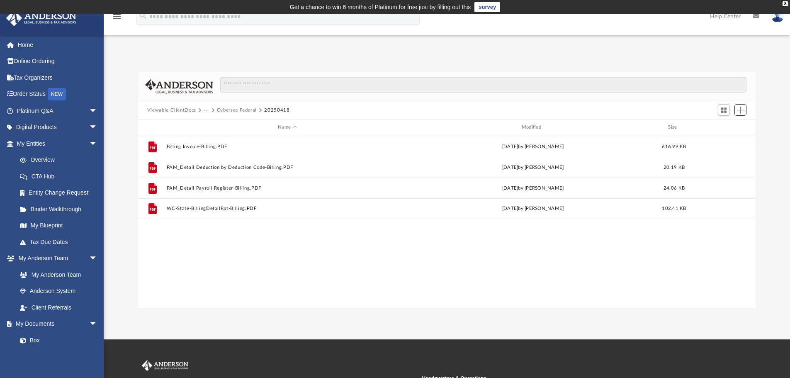
scroll to position [183, 612]
click at [235, 111] on button "Cybersec Federal" at bounding box center [237, 110] width 40 height 7
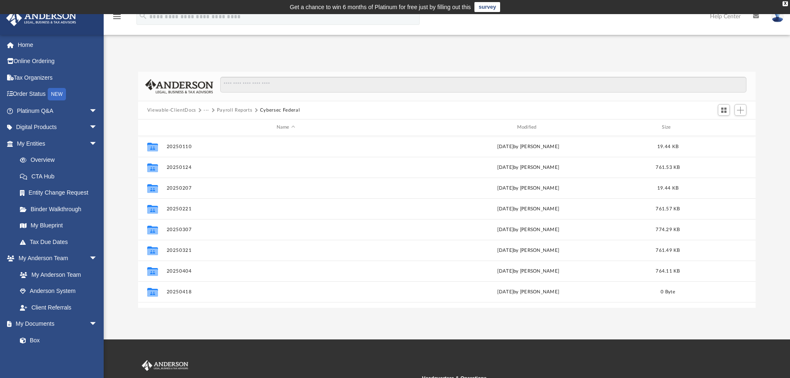
click at [223, 110] on button "Payroll Reports" at bounding box center [235, 110] width 36 height 7
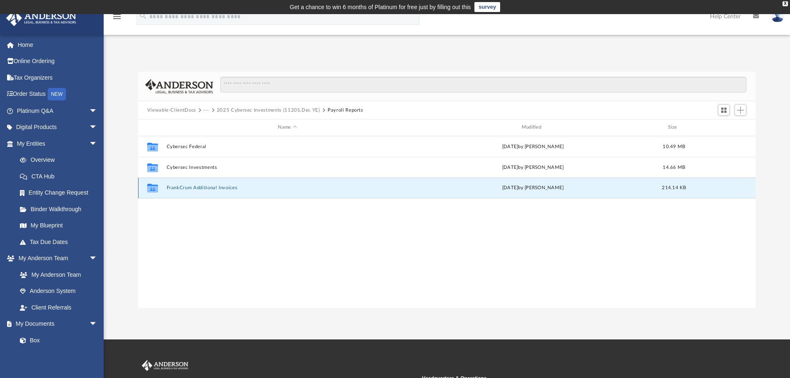
click at [195, 189] on button "FrankCrum Additional Invoices" at bounding box center [287, 187] width 242 height 5
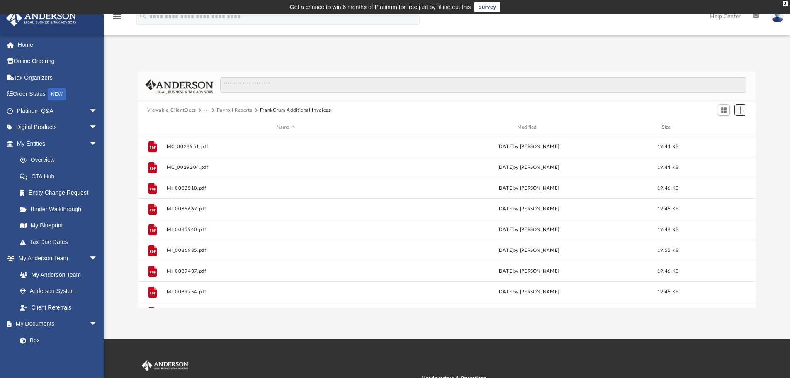
click at [741, 112] on span "Add" at bounding box center [740, 110] width 7 height 7
click at [722, 124] on li "Upload" at bounding box center [729, 126] width 27 height 9
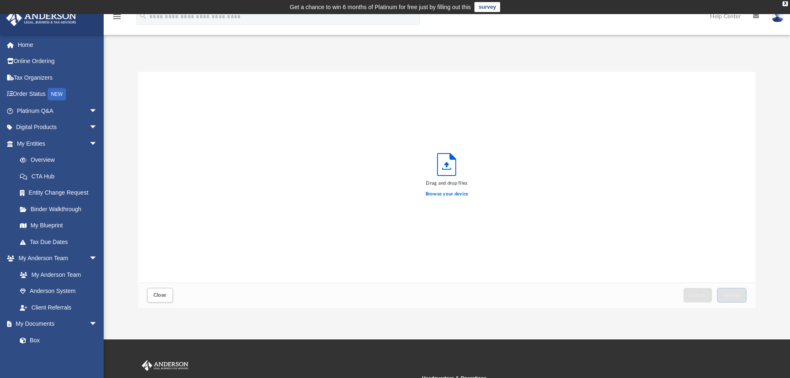
scroll to position [204, 612]
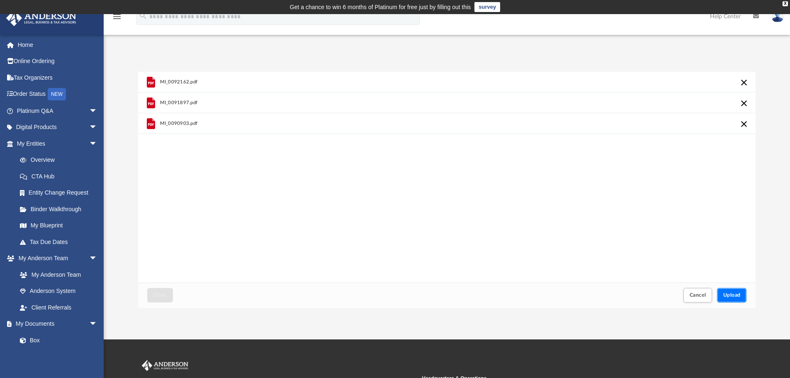
click at [735, 294] on span "Upload" at bounding box center [732, 295] width 17 height 5
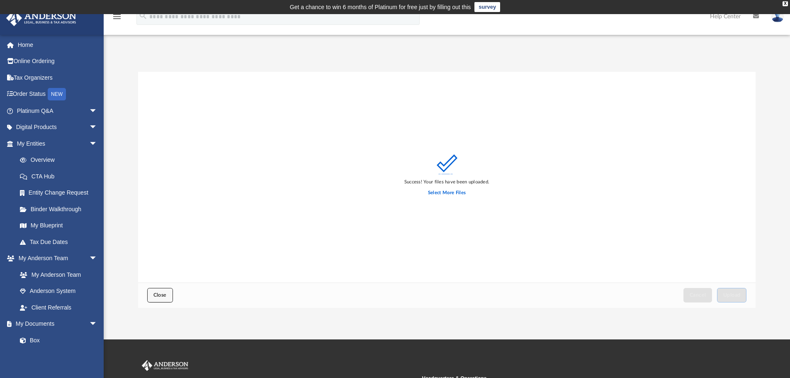
click at [172, 299] on button "Close" at bounding box center [160, 295] width 26 height 15
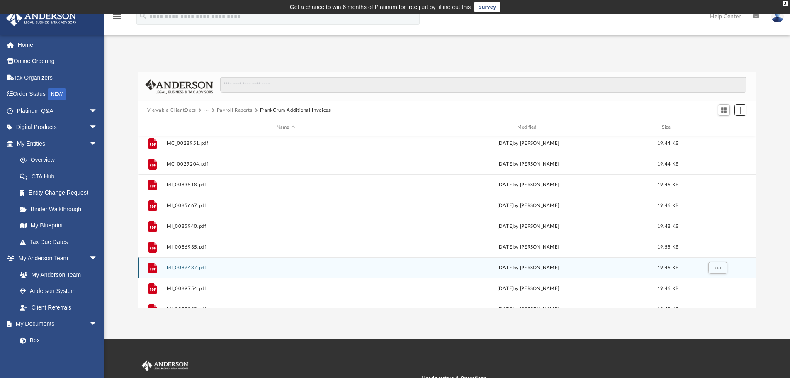
scroll to position [0, 0]
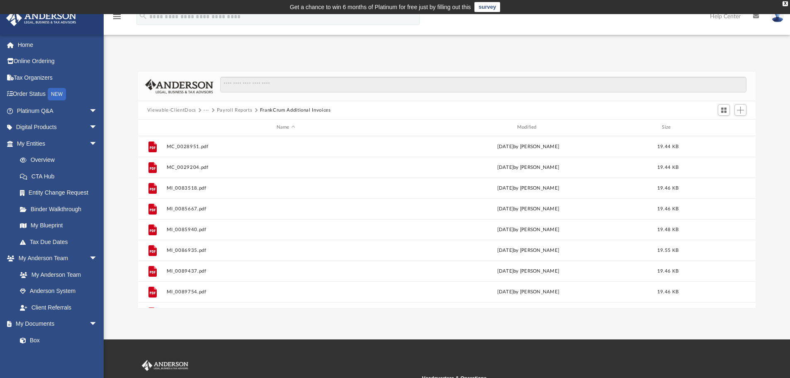
click at [232, 111] on button "Payroll Reports" at bounding box center [235, 110] width 36 height 7
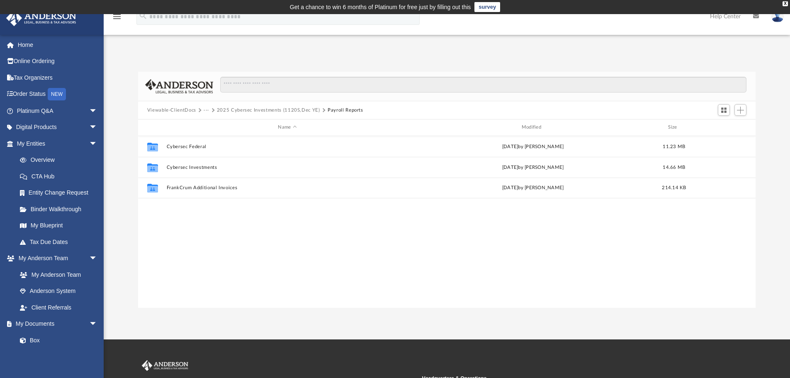
click at [229, 111] on button "2025 Cybersec Investments (1120S,Dec YE)" at bounding box center [268, 110] width 103 height 7
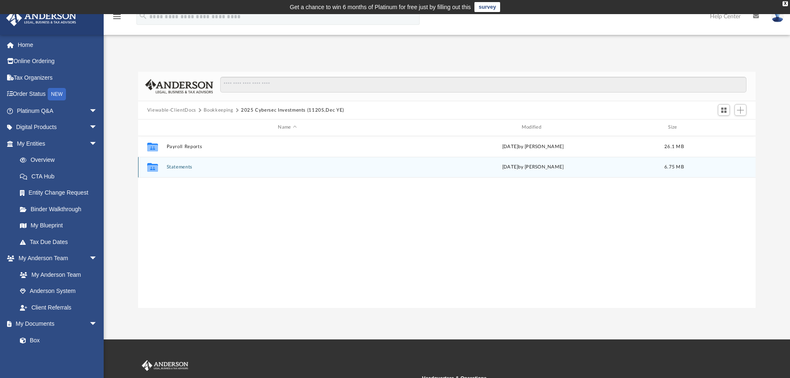
click at [179, 169] on button "Statements" at bounding box center [287, 166] width 242 height 5
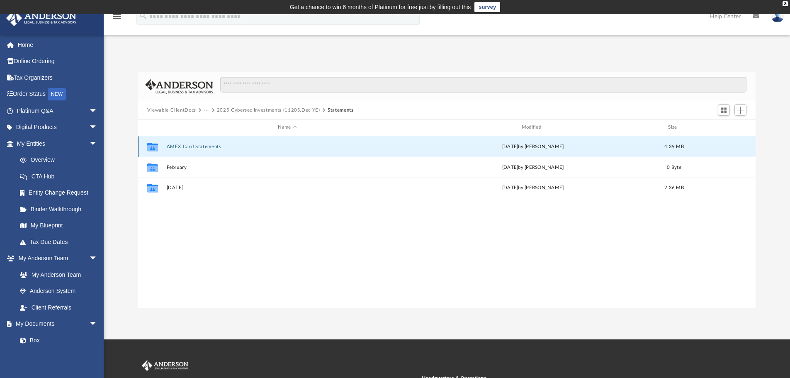
click at [210, 147] on button "AMEX Card Statements" at bounding box center [287, 146] width 242 height 5
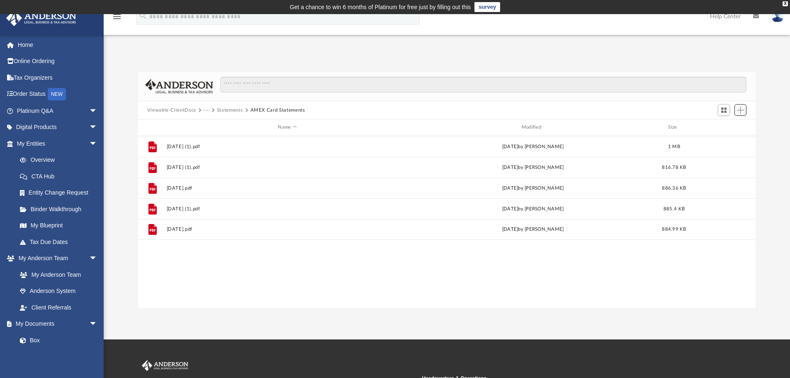
click at [739, 111] on span "Add" at bounding box center [740, 110] width 7 height 7
click at [724, 127] on li "Upload" at bounding box center [729, 126] width 27 height 9
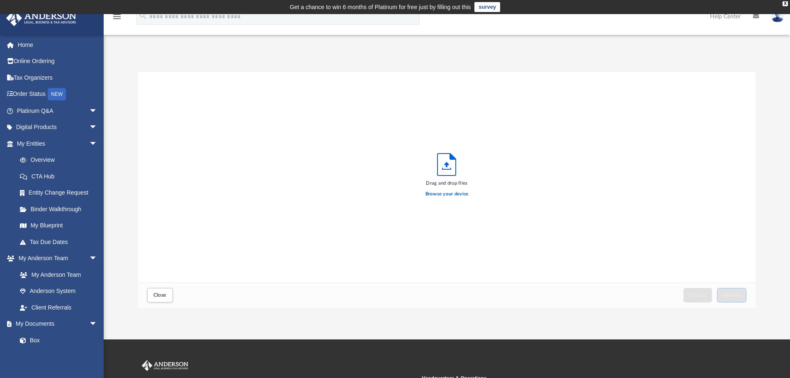
scroll to position [204, 612]
click at [737, 299] on button "Upload" at bounding box center [732, 295] width 30 height 15
click at [163, 294] on span "Close" at bounding box center [160, 295] width 13 height 5
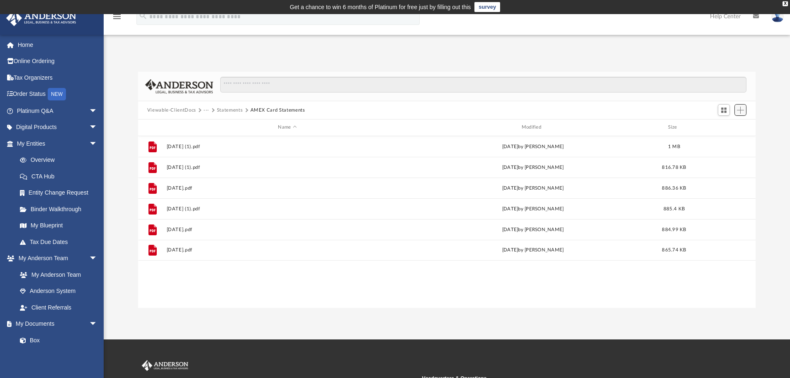
click at [744, 111] on span "Add" at bounding box center [740, 110] width 7 height 7
click at [726, 126] on li "Upload" at bounding box center [729, 126] width 27 height 9
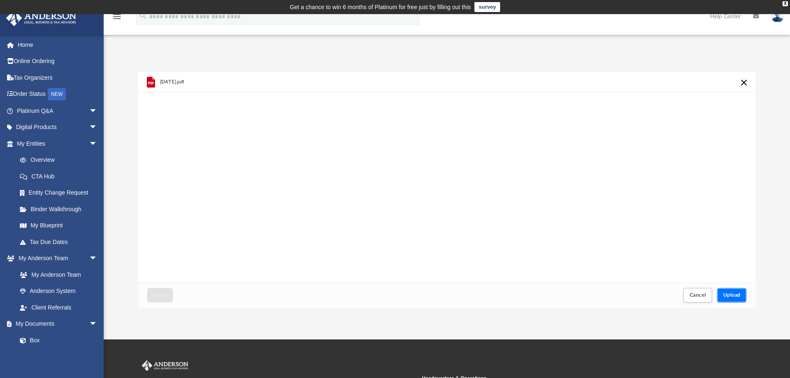
click at [732, 294] on span "Upload" at bounding box center [732, 295] width 17 height 5
click at [168, 296] on button "Close" at bounding box center [160, 295] width 26 height 15
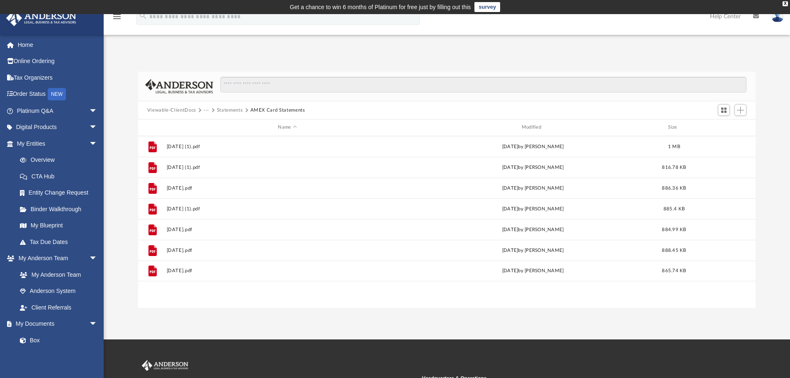
click at [229, 109] on button "Statements" at bounding box center [230, 110] width 26 height 7
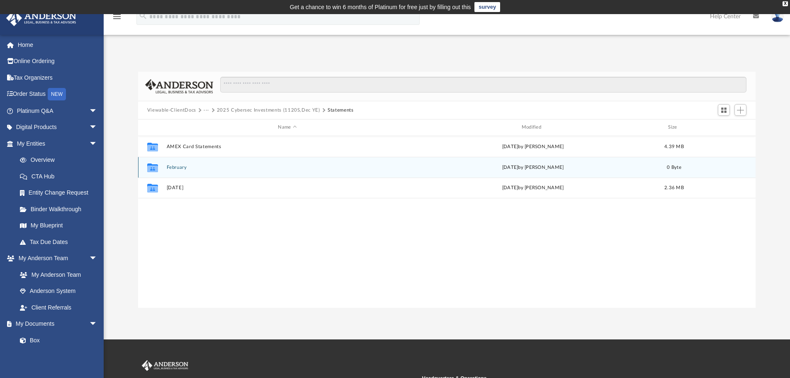
click at [177, 166] on button "February" at bounding box center [287, 167] width 242 height 5
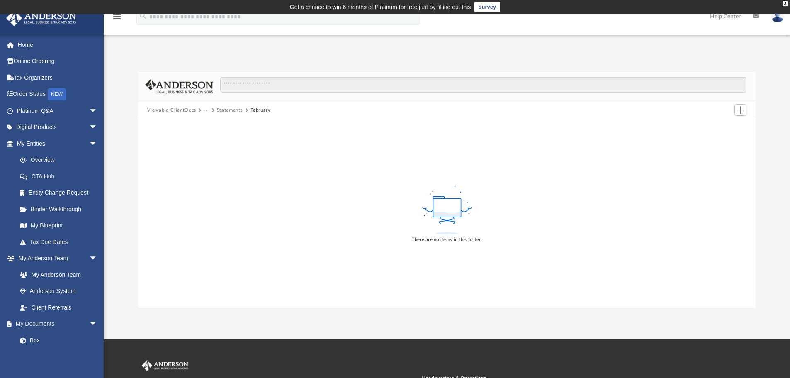
click at [232, 110] on button "Statements" at bounding box center [230, 110] width 26 height 7
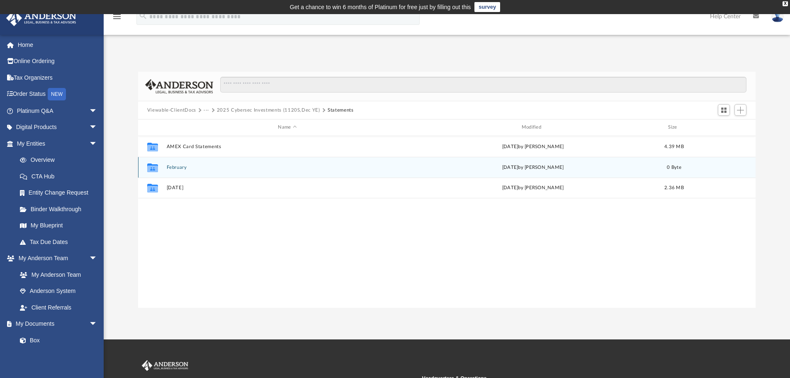
scroll to position [183, 612]
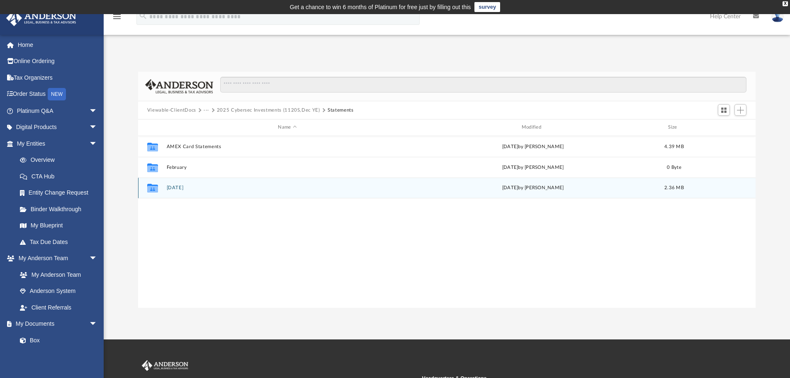
click at [178, 189] on button "January 2025" at bounding box center [287, 187] width 242 height 5
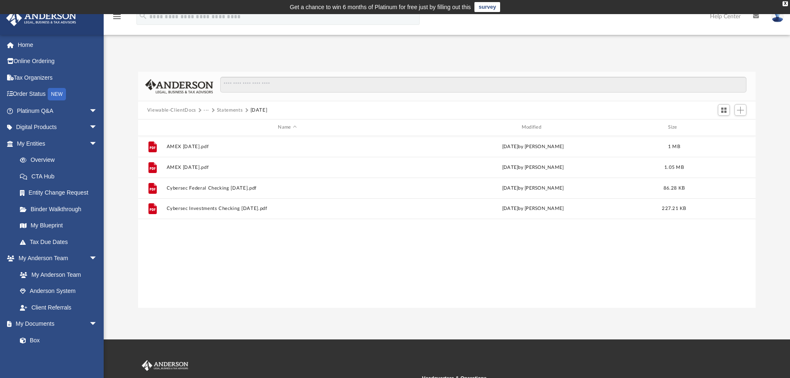
click at [225, 109] on button "Statements" at bounding box center [230, 110] width 26 height 7
